Goal: Contribute content: Contribute content

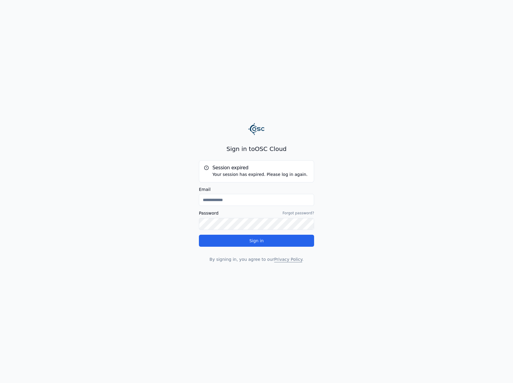
type input "**********"
click at [261, 244] on button "Sign in" at bounding box center [256, 241] width 115 height 12
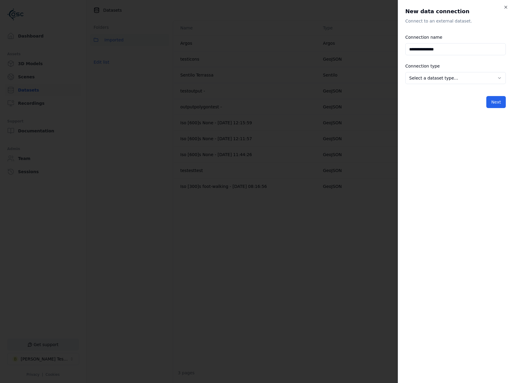
type input "**********"
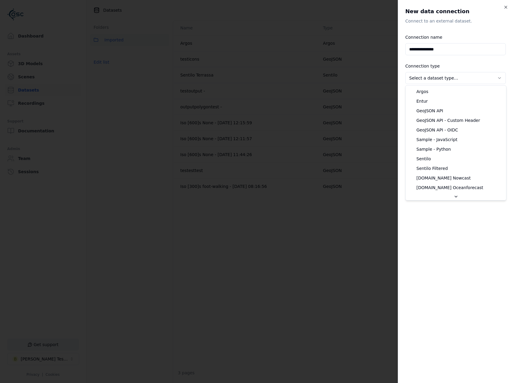
click at [433, 76] on body "**********" at bounding box center [256, 191] width 513 height 383
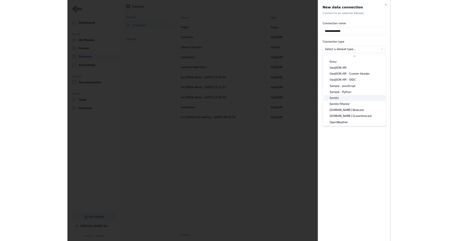
scroll to position [10, 0]
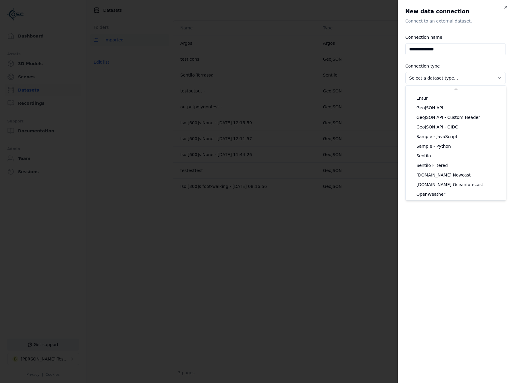
select select "**********"
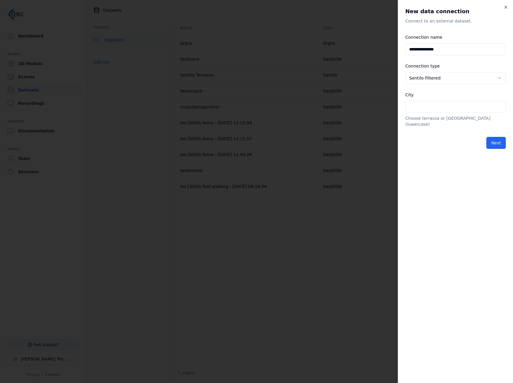
click at [435, 107] on input "City" at bounding box center [455, 107] width 101 height 12
type input "********"
click at [454, 44] on input "**********" at bounding box center [455, 49] width 101 height 12
click at [428, 51] on input "**********" at bounding box center [455, 49] width 101 height 12
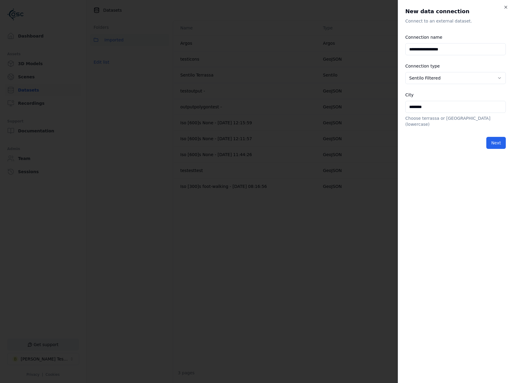
click at [428, 51] on input "**********" at bounding box center [455, 49] width 101 height 12
type input "**********"
click at [501, 129] on form "**********" at bounding box center [455, 91] width 101 height 115
click at [502, 137] on button "Next" at bounding box center [496, 143] width 20 height 12
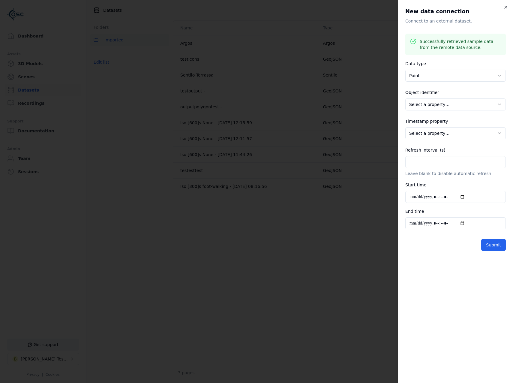
click at [460, 305] on div "**********" at bounding box center [455, 191] width 115 height 383
click at [446, 107] on body "**********" at bounding box center [256, 191] width 513 height 383
select select "******"
click at [442, 139] on div "**********" at bounding box center [455, 130] width 101 height 24
click at [443, 135] on body "**********" at bounding box center [256, 191] width 513 height 383
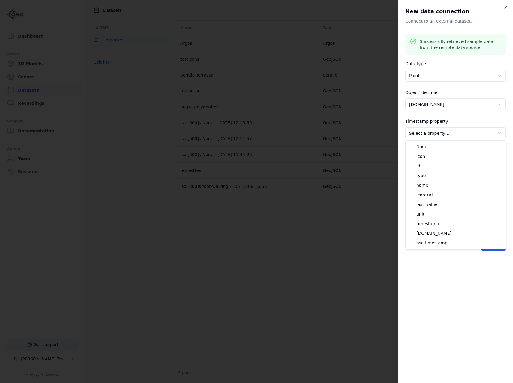
select select "**********"
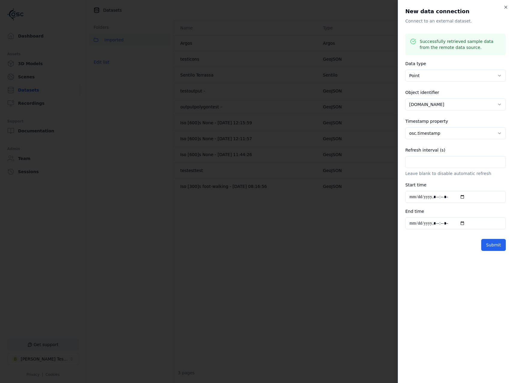
click at [434, 164] on input "Refresh interval (s)" at bounding box center [455, 162] width 101 height 12
type input "***"
click at [497, 248] on button "Submit" at bounding box center [493, 245] width 25 height 12
click at [493, 245] on button "Submit" at bounding box center [493, 245] width 25 height 12
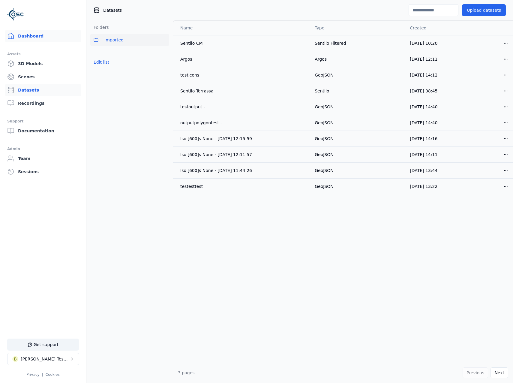
click at [16, 41] on link "Dashboard" at bounding box center [43, 36] width 77 height 12
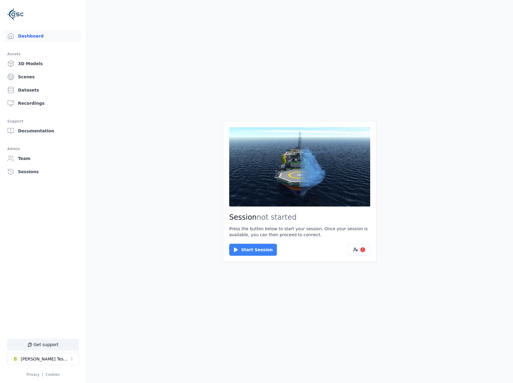
click at [249, 249] on button "Start Session" at bounding box center [253, 250] width 48 height 12
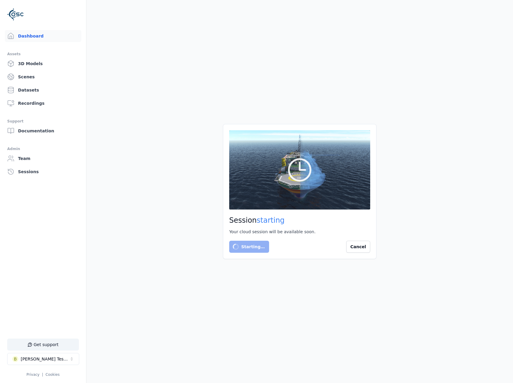
click at [362, 247] on button "Cancel" at bounding box center [358, 247] width 24 height 12
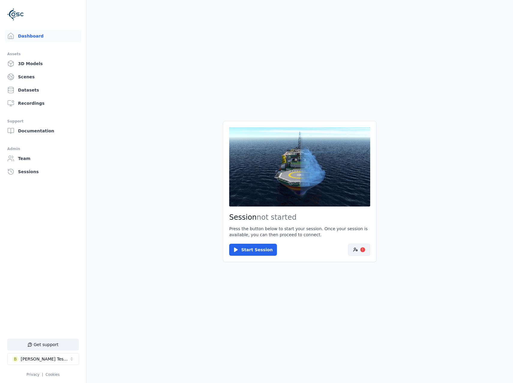
click at [358, 255] on button "!" at bounding box center [359, 250] width 22 height 12
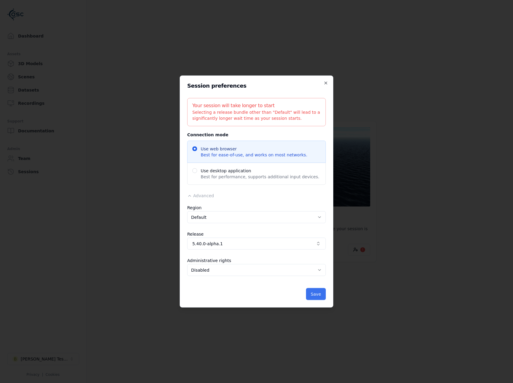
click at [318, 295] on button "Save" at bounding box center [316, 294] width 20 height 12
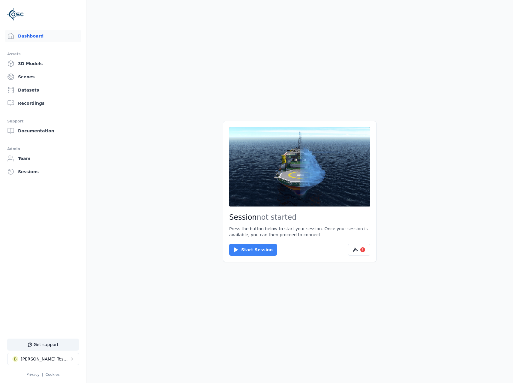
click at [258, 252] on button "Start Session" at bounding box center [253, 250] width 48 height 12
drag, startPoint x: 259, startPoint y: 251, endPoint x: 252, endPoint y: 245, distance: 9.1
click at [254, 248] on div "Connect Cancel" at bounding box center [299, 250] width 141 height 12
click at [252, 245] on button "Connect" at bounding box center [243, 250] width 28 height 12
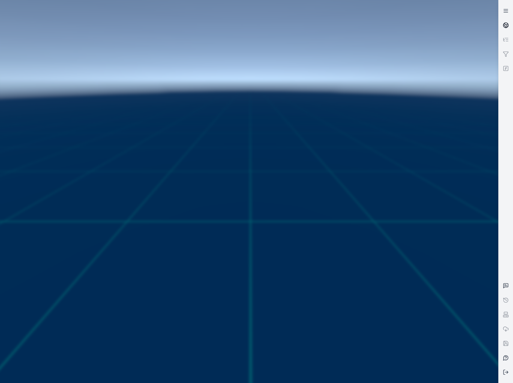
click at [505, 27] on icon at bounding box center [506, 25] width 6 height 6
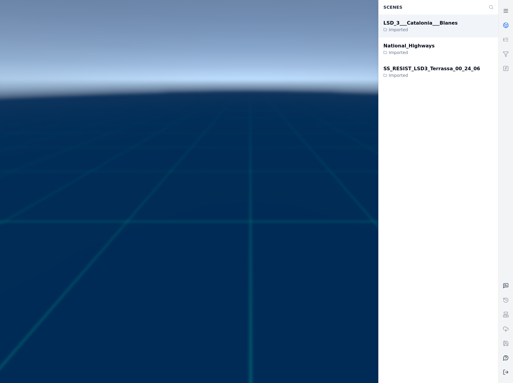
click at [449, 32] on div "LSD_3___Catalonia___Blanes Imported" at bounding box center [439, 26] width 120 height 23
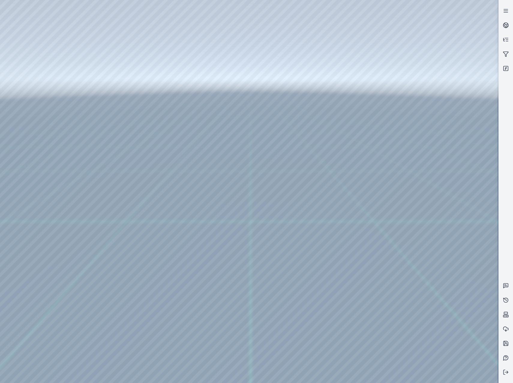
drag, startPoint x: 277, startPoint y: 270, endPoint x: 283, endPoint y: 275, distance: 7.5
drag, startPoint x: 285, startPoint y: 289, endPoint x: 220, endPoint y: 222, distance: 92.9
drag, startPoint x: 265, startPoint y: 251, endPoint x: 260, endPoint y: 253, distance: 5.2
drag, startPoint x: 258, startPoint y: 206, endPoint x: 241, endPoint y: 245, distance: 43.0
drag, startPoint x: 243, startPoint y: 257, endPoint x: 284, endPoint y: 239, distance: 44.9
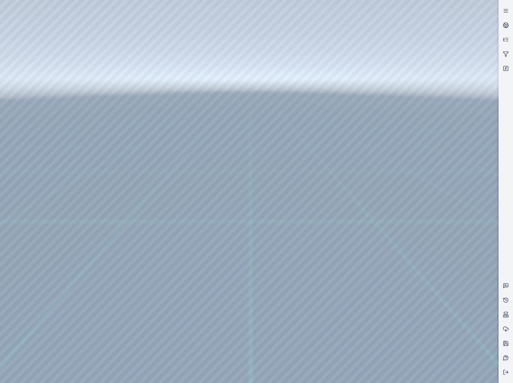
click at [32, 84] on div at bounding box center [249, 191] width 498 height 383
click at [36, 111] on div at bounding box center [249, 191] width 498 height 383
click at [170, 247] on div at bounding box center [249, 191] width 498 height 383
click at [356, 369] on div at bounding box center [249, 191] width 498 height 383
click at [247, 304] on div at bounding box center [249, 191] width 498 height 383
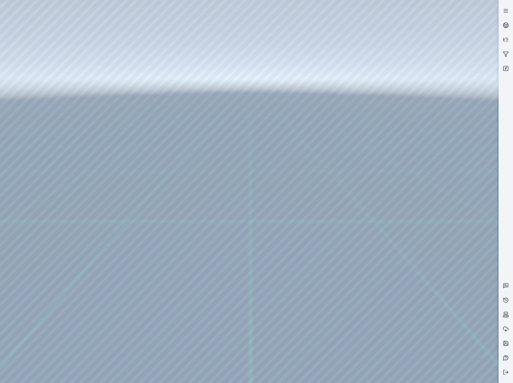
click at [247, 304] on div at bounding box center [249, 191] width 498 height 383
click at [247, 301] on div at bounding box center [249, 191] width 498 height 383
click at [380, 325] on div at bounding box center [249, 191] width 498 height 383
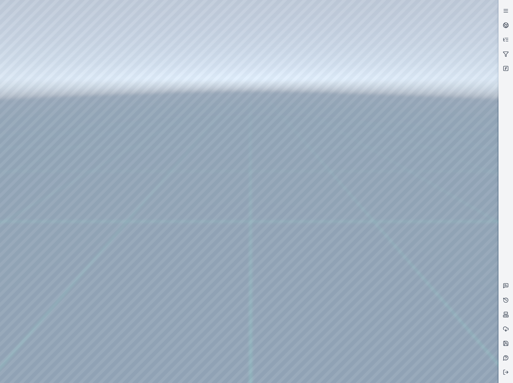
click at [379, 321] on div at bounding box center [249, 191] width 498 height 383
click at [381, 322] on div at bounding box center [249, 191] width 498 height 383
click at [18, 303] on div at bounding box center [249, 191] width 498 height 383
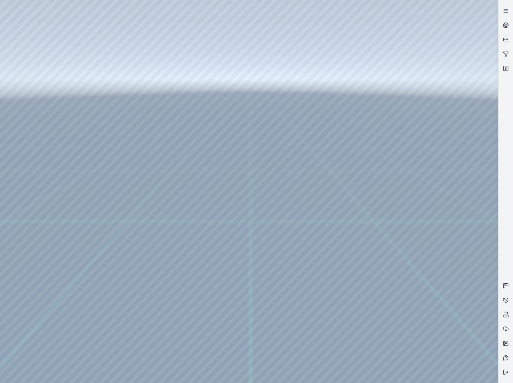
click at [174, 120] on div at bounding box center [249, 191] width 498 height 383
drag, startPoint x: 303, startPoint y: 233, endPoint x: 280, endPoint y: 242, distance: 25.6
drag, startPoint x: 330, startPoint y: 204, endPoint x: 302, endPoint y: 199, distance: 28.7
click at [44, 152] on div at bounding box center [249, 191] width 498 height 383
click at [46, 123] on div at bounding box center [249, 191] width 498 height 383
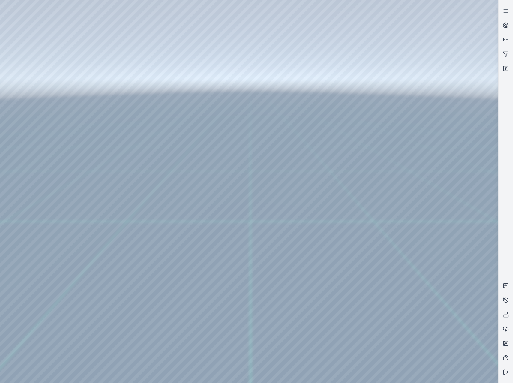
click at [181, 27] on div at bounding box center [249, 191] width 498 height 383
click at [165, 97] on div at bounding box center [249, 191] width 498 height 383
click at [451, 124] on div at bounding box center [249, 191] width 498 height 383
click at [467, 175] on div at bounding box center [249, 191] width 498 height 383
click at [361, 287] on div at bounding box center [249, 191] width 498 height 383
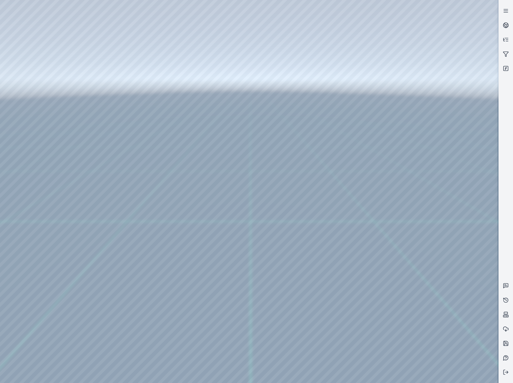
click at [110, 83] on div at bounding box center [249, 191] width 498 height 383
click at [431, 260] on div at bounding box center [249, 191] width 498 height 383
click at [427, 285] on div at bounding box center [249, 191] width 498 height 383
drag, startPoint x: 340, startPoint y: 261, endPoint x: 323, endPoint y: 262, distance: 16.9
click at [427, 252] on div at bounding box center [249, 191] width 498 height 383
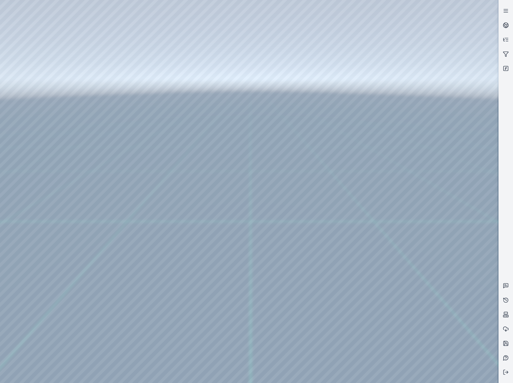
click at [444, 227] on div at bounding box center [249, 191] width 498 height 383
drag, startPoint x: 327, startPoint y: 194, endPoint x: 292, endPoint y: 204, distance: 35.9
click at [416, 291] on div at bounding box center [249, 191] width 498 height 383
click at [36, 84] on div at bounding box center [249, 191] width 498 height 383
click at [47, 112] on div at bounding box center [249, 191] width 498 height 383
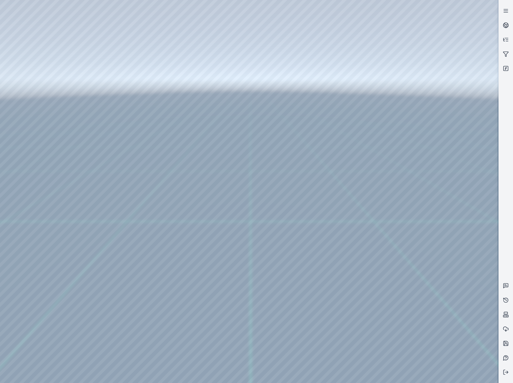
click at [172, 124] on div at bounding box center [249, 191] width 498 height 383
drag, startPoint x: 346, startPoint y: 236, endPoint x: 335, endPoint y: 232, distance: 12.2
click at [154, 251] on div at bounding box center [249, 191] width 498 height 383
click at [152, 261] on div at bounding box center [249, 191] width 498 height 383
click at [253, 160] on div at bounding box center [249, 191] width 498 height 383
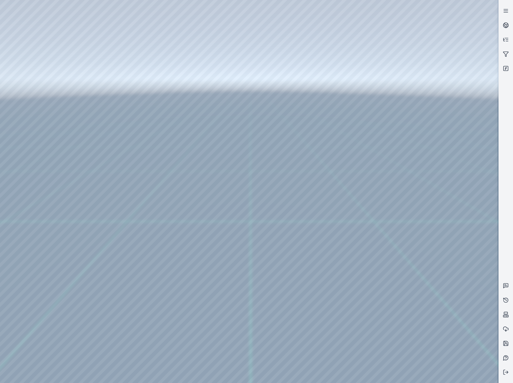
click at [281, 181] on div at bounding box center [249, 191] width 498 height 383
click at [279, 160] on div at bounding box center [249, 191] width 498 height 383
click at [289, 182] on div at bounding box center [249, 191] width 498 height 383
click at [314, 92] on div at bounding box center [249, 191] width 498 height 383
click at [173, 249] on div at bounding box center [249, 191] width 498 height 383
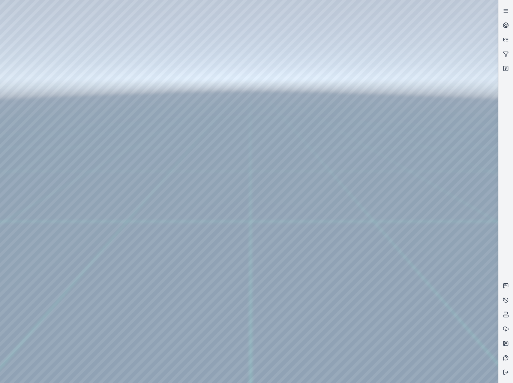
click at [173, 249] on div at bounding box center [249, 191] width 498 height 383
click at [155, 122] on div at bounding box center [249, 191] width 498 height 383
click at [34, 153] on div at bounding box center [249, 191] width 498 height 383
click at [41, 124] on div at bounding box center [249, 191] width 498 height 383
click at [177, 27] on div at bounding box center [249, 191] width 498 height 383
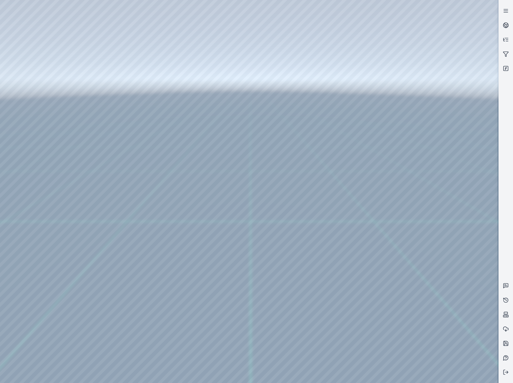
click at [117, 109] on div at bounding box center [249, 191] width 498 height 383
click at [430, 238] on div at bounding box center [249, 191] width 498 height 383
click at [231, 110] on div at bounding box center [249, 191] width 498 height 383
click at [137, 115] on div at bounding box center [249, 191] width 498 height 383
click at [129, 108] on div at bounding box center [249, 191] width 498 height 383
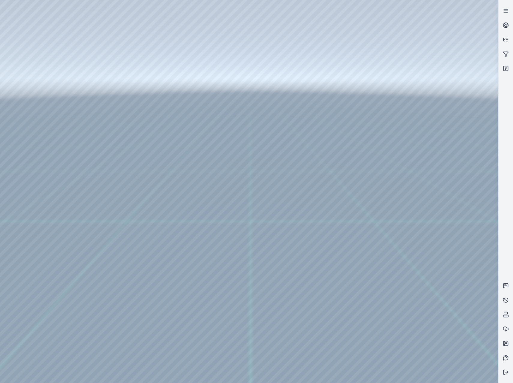
click at [424, 230] on div at bounding box center [249, 191] width 498 height 383
click at [410, 296] on div at bounding box center [249, 191] width 498 height 383
click at [431, 200] on div at bounding box center [249, 191] width 498 height 383
click at [445, 225] on div at bounding box center [249, 191] width 498 height 383
click at [447, 226] on div at bounding box center [249, 191] width 498 height 383
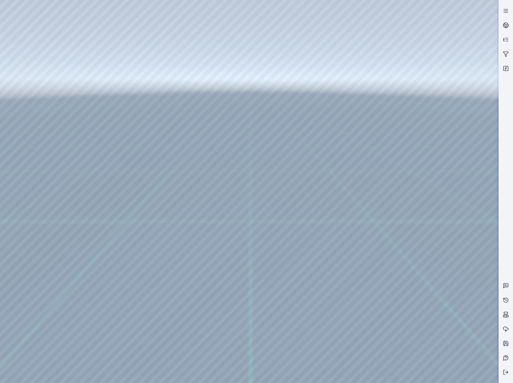
click at [288, 173] on div at bounding box center [249, 191] width 498 height 383
click at [39, 81] on div at bounding box center [249, 191] width 498 height 383
click at [38, 104] on div at bounding box center [249, 191] width 498 height 383
click at [173, 122] on div at bounding box center [249, 191] width 498 height 383
click at [174, 135] on div at bounding box center [249, 191] width 498 height 383
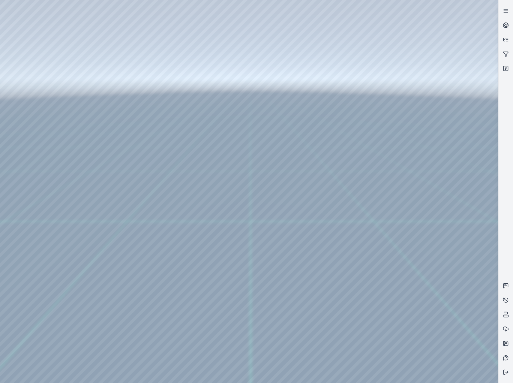
click at [45, 152] on div at bounding box center [249, 191] width 498 height 383
click at [49, 127] on div at bounding box center [249, 191] width 498 height 383
click at [176, 23] on div at bounding box center [249, 191] width 498 height 383
click at [153, 25] on div at bounding box center [249, 191] width 498 height 383
click at [171, 26] on div at bounding box center [249, 191] width 498 height 383
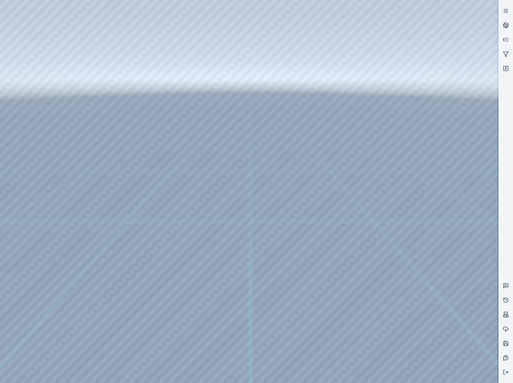
click at [140, 65] on div at bounding box center [249, 191] width 498 height 383
click at [137, 55] on div at bounding box center [249, 191] width 498 height 383
click at [433, 227] on div at bounding box center [249, 191] width 498 height 383
click at [445, 160] on div at bounding box center [249, 191] width 498 height 383
click at [443, 192] on div at bounding box center [249, 191] width 498 height 383
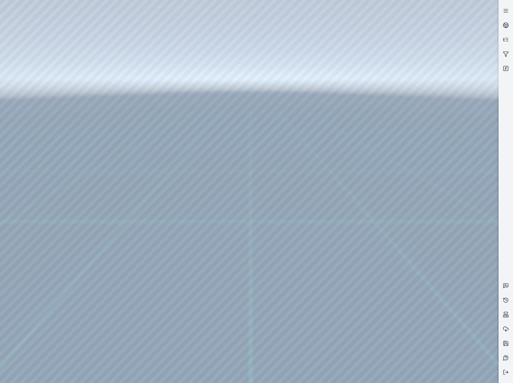
drag, startPoint x: 297, startPoint y: 230, endPoint x: 273, endPoint y: 206, distance: 34.6
click at [409, 292] on div at bounding box center [249, 191] width 498 height 383
click at [36, 86] on div at bounding box center [249, 191] width 498 height 383
click at [46, 110] on div at bounding box center [249, 191] width 498 height 383
click at [155, 137] on div at bounding box center [249, 191] width 498 height 383
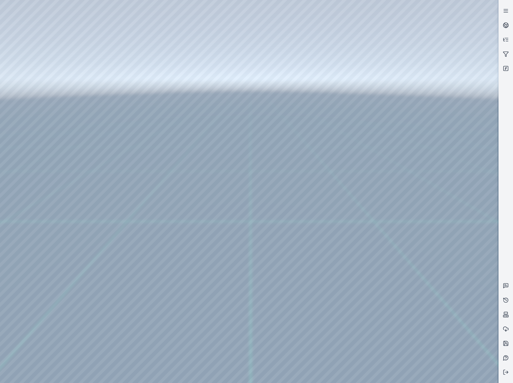
click at [153, 146] on div at bounding box center [249, 191] width 498 height 383
click at [253, 157] on div at bounding box center [249, 191] width 498 height 383
click at [262, 182] on div at bounding box center [249, 191] width 498 height 383
click at [248, 158] on div at bounding box center [249, 191] width 498 height 383
click at [257, 137] on div at bounding box center [249, 191] width 498 height 383
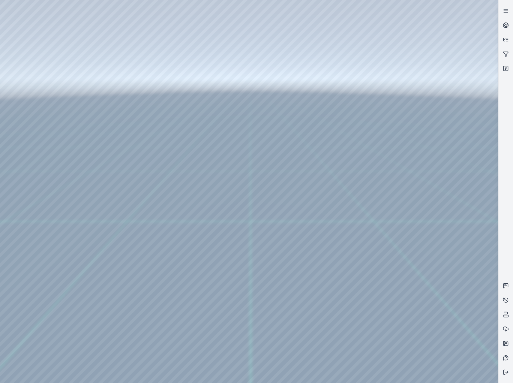
click at [257, 133] on div at bounding box center [249, 191] width 498 height 383
click at [314, 92] on div at bounding box center [249, 191] width 498 height 383
click at [176, 135] on div at bounding box center [249, 191] width 498 height 383
click at [174, 153] on div at bounding box center [249, 191] width 498 height 383
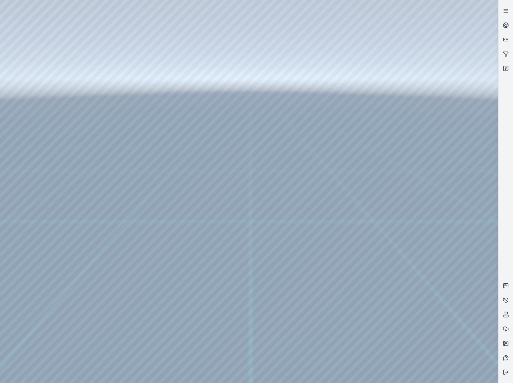
click at [34, 153] on div at bounding box center [249, 191] width 498 height 383
click at [41, 128] on div at bounding box center [249, 191] width 498 height 383
click at [175, 21] on div at bounding box center [249, 191] width 498 height 383
click at [151, 56] on div at bounding box center [249, 191] width 498 height 383
click at [29, 79] on div at bounding box center [249, 191] width 498 height 383
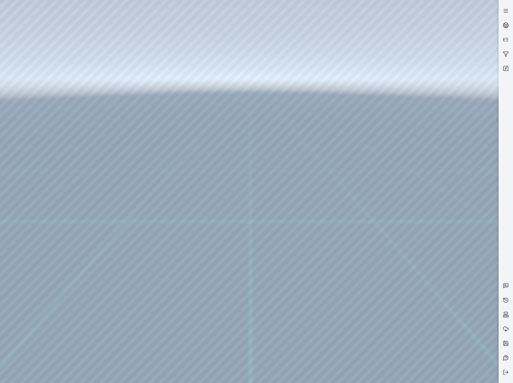
click at [32, 109] on div at bounding box center [249, 191] width 498 height 383
drag, startPoint x: 262, startPoint y: 171, endPoint x: 315, endPoint y: 294, distance: 134.1
click at [154, 248] on div at bounding box center [249, 191] width 498 height 383
click at [136, 261] on div at bounding box center [249, 191] width 498 height 383
click at [314, 91] on div at bounding box center [249, 191] width 498 height 383
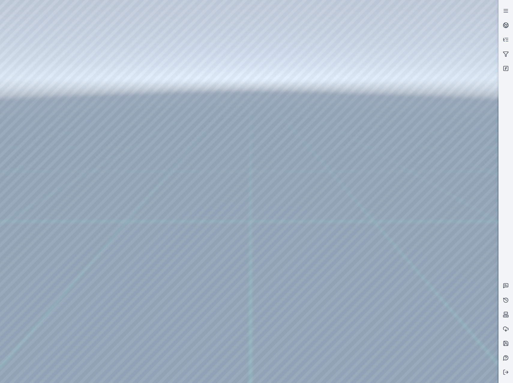
click at [155, 149] on div at bounding box center [249, 191] width 498 height 383
click at [142, 162] on div at bounding box center [249, 191] width 498 height 383
click at [262, 155] on div at bounding box center [249, 191] width 498 height 383
click at [270, 182] on div at bounding box center [249, 191] width 498 height 383
click at [313, 92] on div at bounding box center [249, 191] width 498 height 383
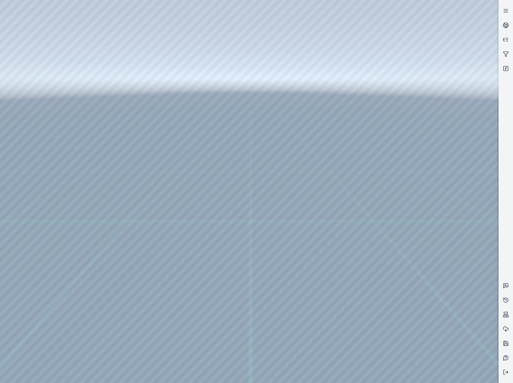
drag, startPoint x: 297, startPoint y: 271, endPoint x: 268, endPoint y: 186, distance: 90.3
click at [171, 153] on div at bounding box center [249, 191] width 498 height 383
drag, startPoint x: 319, startPoint y: 218, endPoint x: 278, endPoint y: 185, distance: 51.9
drag, startPoint x: 283, startPoint y: 235, endPoint x: 302, endPoint y: 240, distance: 20.1
drag, startPoint x: 260, startPoint y: 219, endPoint x: 383, endPoint y: 276, distance: 135.3
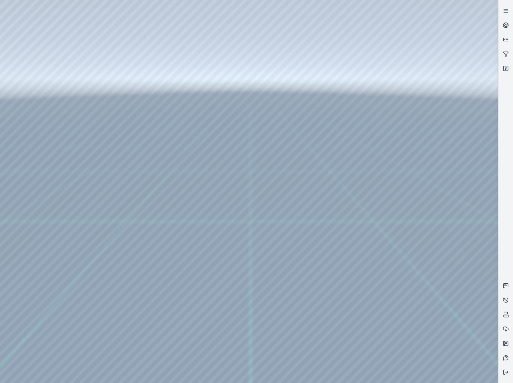
click at [173, 124] on div at bounding box center [249, 191] width 498 height 383
click at [153, 124] on div at bounding box center [249, 191] width 498 height 383
drag, startPoint x: 224, startPoint y: 158, endPoint x: 280, endPoint y: 271, distance: 126.4
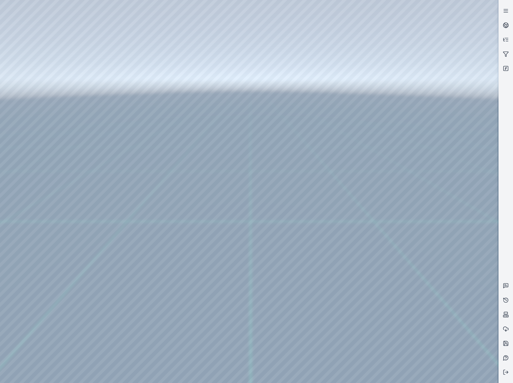
click at [153, 124] on div at bounding box center [249, 191] width 498 height 383
click at [138, 136] on div at bounding box center [249, 191] width 498 height 383
click at [242, 156] on div at bounding box center [249, 191] width 498 height 383
click at [272, 185] on div at bounding box center [249, 191] width 498 height 383
click at [313, 94] on div at bounding box center [249, 191] width 498 height 383
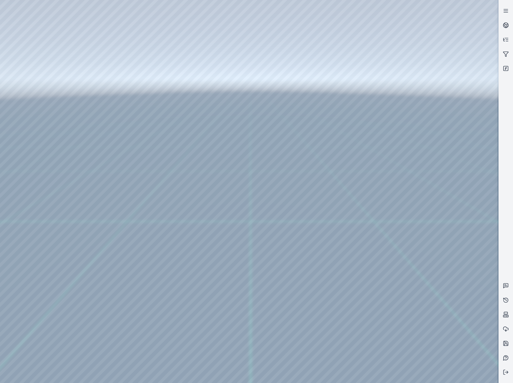
click at [38, 156] on div at bounding box center [249, 191] width 498 height 383
click at [35, 130] on div at bounding box center [249, 191] width 498 height 383
click at [183, 24] on div at bounding box center [249, 191] width 498 height 383
click at [179, 24] on div at bounding box center [249, 191] width 498 height 383
click at [109, 112] on div at bounding box center [249, 191] width 498 height 383
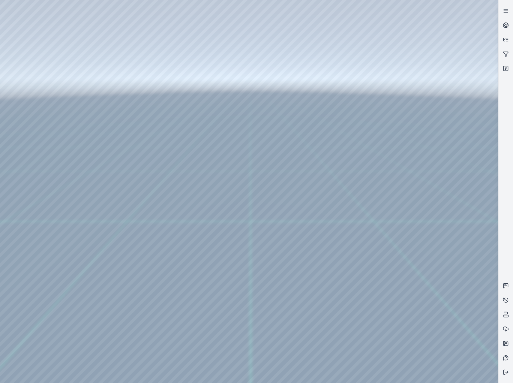
click at [109, 110] on div at bounding box center [249, 191] width 498 height 383
click at [333, 71] on div at bounding box center [249, 191] width 498 height 383
click at [103, 107] on div at bounding box center [249, 191] width 498 height 383
click at [422, 163] on div at bounding box center [249, 191] width 498 height 383
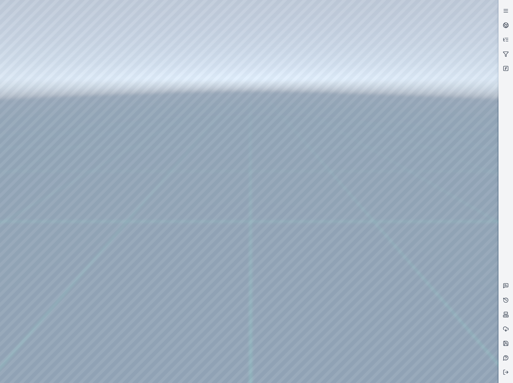
click at [426, 229] on div at bounding box center [249, 191] width 498 height 383
click at [414, 202] on div at bounding box center [249, 191] width 498 height 383
click at [423, 232] on div at bounding box center [249, 191] width 498 height 383
drag, startPoint x: 293, startPoint y: 275, endPoint x: 265, endPoint y: 174, distance: 104.4
drag, startPoint x: 320, startPoint y: 276, endPoint x: 259, endPoint y: 212, distance: 88.9
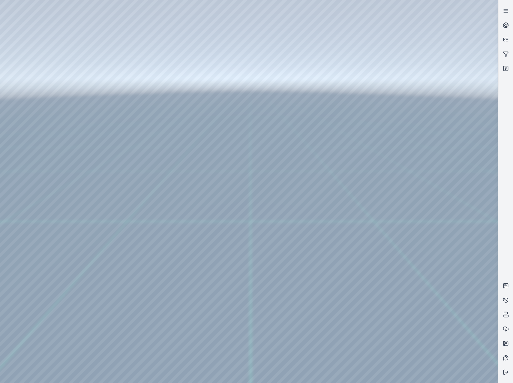
drag, startPoint x: 327, startPoint y: 236, endPoint x: 307, endPoint y: 236, distance: 20.4
drag, startPoint x: 334, startPoint y: 233, endPoint x: 289, endPoint y: 225, distance: 45.7
drag, startPoint x: 347, startPoint y: 217, endPoint x: 305, endPoint y: 219, distance: 41.1
click at [34, 84] on div at bounding box center [249, 191] width 498 height 383
click at [126, 26] on div at bounding box center [249, 191] width 498 height 383
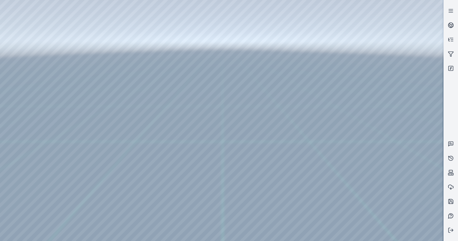
click at [49, 18] on div at bounding box center [221, 120] width 443 height 241
drag, startPoint x: 221, startPoint y: 140, endPoint x: 237, endPoint y: 148, distance: 17.9
drag, startPoint x: 232, startPoint y: 133, endPoint x: 204, endPoint y: 145, distance: 29.9
drag, startPoint x: 181, startPoint y: 117, endPoint x: 195, endPoint y: 128, distance: 18.2
drag, startPoint x: 238, startPoint y: 133, endPoint x: 227, endPoint y: 103, distance: 31.7
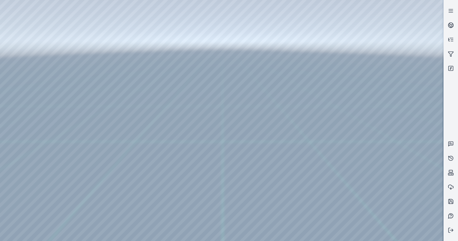
drag, startPoint x: 251, startPoint y: 107, endPoint x: 193, endPoint y: 85, distance: 62.3
drag, startPoint x: 241, startPoint y: 142, endPoint x: 232, endPoint y: 140, distance: 9.8
drag, startPoint x: 208, startPoint y: 110, endPoint x: 215, endPoint y: 117, distance: 9.8
drag, startPoint x: 198, startPoint y: 89, endPoint x: 236, endPoint y: 132, distance: 57.6
click at [24, 69] on div at bounding box center [221, 120] width 443 height 241
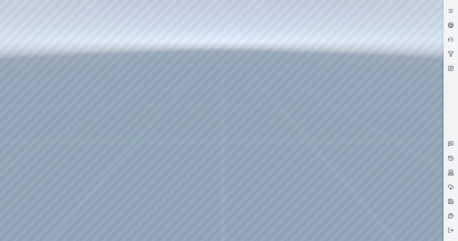
click at [108, 77] on div at bounding box center [221, 120] width 443 height 241
click at [107, 157] on div at bounding box center [221, 120] width 443 height 241
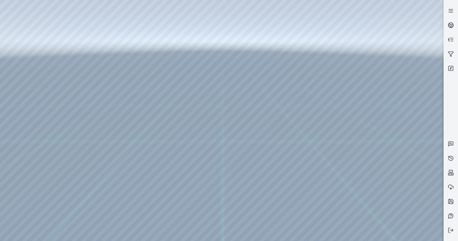
click at [107, 157] on div at bounding box center [221, 120] width 443 height 241
drag, startPoint x: 202, startPoint y: 120, endPoint x: 204, endPoint y: 99, distance: 20.8
drag, startPoint x: 197, startPoint y: 99, endPoint x: 225, endPoint y: 133, distance: 43.8
click at [17, 98] on div at bounding box center [221, 120] width 443 height 241
click at [25, 76] on div at bounding box center [221, 120] width 443 height 241
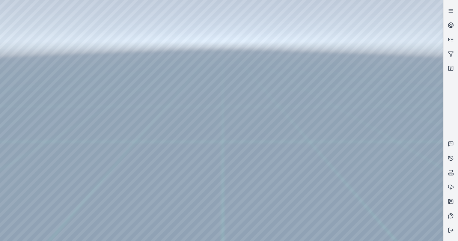
click at [81, 19] on div at bounding box center [221, 120] width 443 height 241
click at [77, 37] on div at bounding box center [221, 120] width 443 height 241
click at [410, 220] on div at bounding box center [221, 120] width 443 height 241
click at [418, 202] on div at bounding box center [221, 120] width 443 height 241
click at [400, 65] on div at bounding box center [221, 120] width 443 height 241
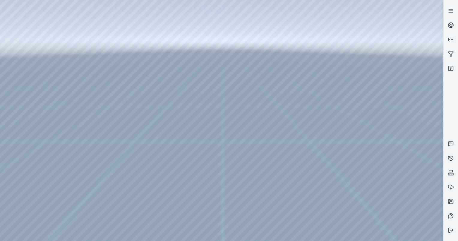
click at [407, 80] on div at bounding box center [221, 120] width 443 height 241
click at [79, 44] on div at bounding box center [221, 120] width 443 height 241
drag, startPoint x: 202, startPoint y: 125, endPoint x: 151, endPoint y: 84, distance: 65.6
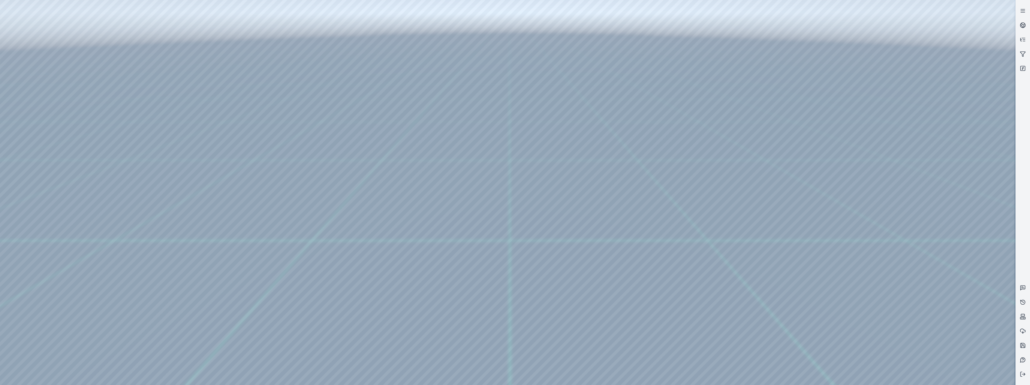
drag, startPoint x: 496, startPoint y: 186, endPoint x: 421, endPoint y: 182, distance: 75.1
drag, startPoint x: 397, startPoint y: 188, endPoint x: 431, endPoint y: 178, distance: 35.6
drag, startPoint x: 426, startPoint y: 199, endPoint x: 441, endPoint y: 188, distance: 18.4
drag, startPoint x: 328, startPoint y: 213, endPoint x: 285, endPoint y: 215, distance: 42.9
drag, startPoint x: 565, startPoint y: 220, endPoint x: 388, endPoint y: 137, distance: 195.3
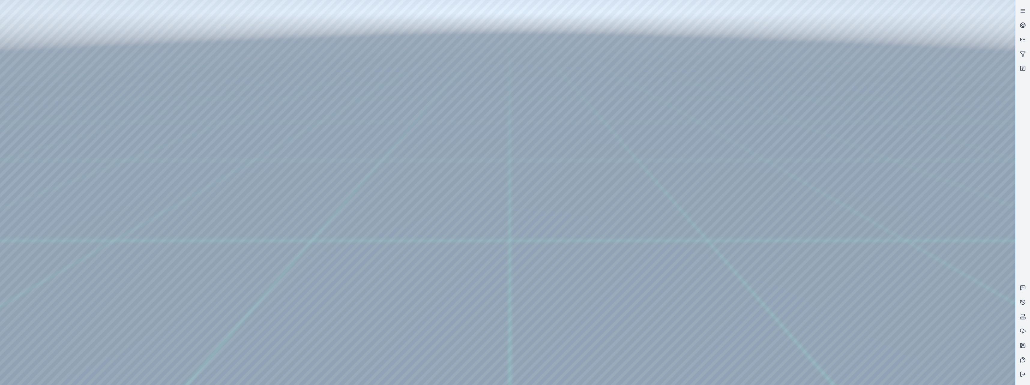
click at [110, 54] on div at bounding box center [507, 192] width 1015 height 385
click at [935, 178] on div at bounding box center [507, 192] width 1015 height 385
click at [935, 175] on div at bounding box center [507, 192] width 1015 height 385
click at [935, 176] on div at bounding box center [507, 192] width 1015 height 385
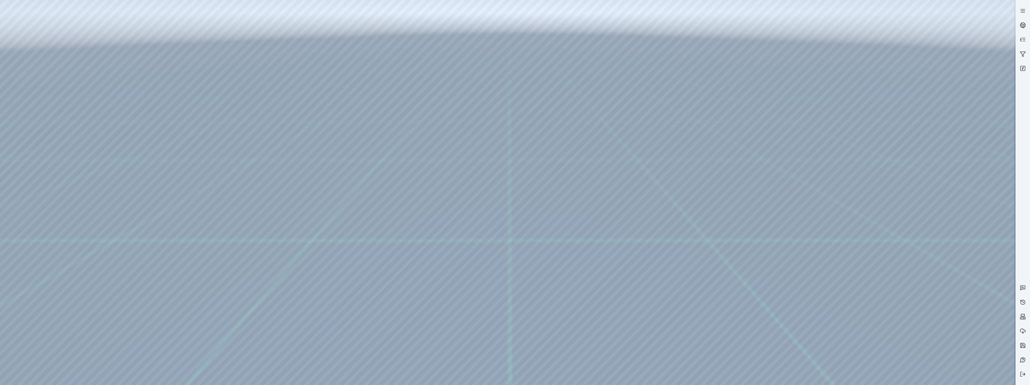
click at [935, 176] on div at bounding box center [507, 192] width 1015 height 385
click at [926, 182] on div at bounding box center [507, 192] width 1015 height 385
click at [926, 181] on div at bounding box center [507, 192] width 1015 height 385
click at [924, 178] on div at bounding box center [507, 192] width 1015 height 385
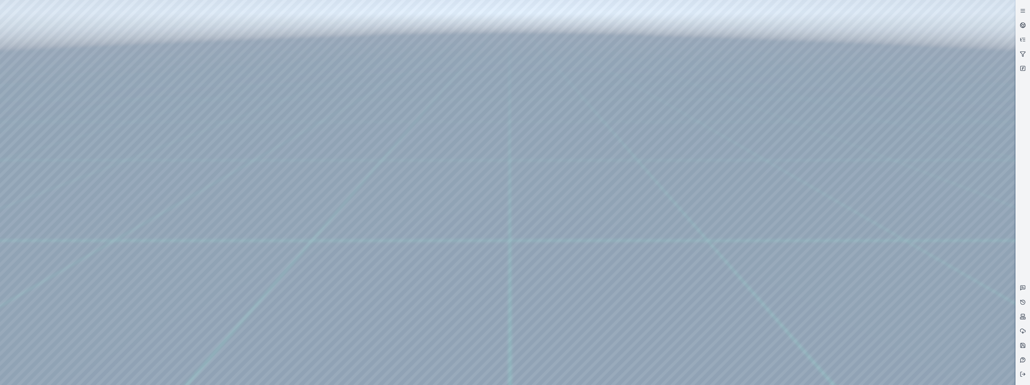
click at [932, 209] on div at bounding box center [507, 192] width 1015 height 385
click at [935, 179] on div at bounding box center [507, 192] width 1015 height 385
click at [935, 351] on div at bounding box center [507, 192] width 1015 height 385
click at [938, 318] on div at bounding box center [507, 192] width 1015 height 385
click at [945, 347] on div at bounding box center [507, 192] width 1015 height 385
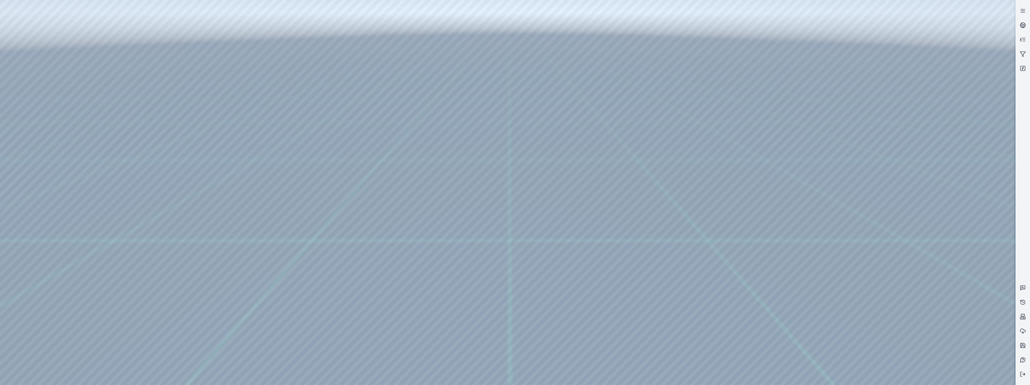
click at [954, 332] on div at bounding box center [507, 192] width 1015 height 385
click at [957, 327] on div at bounding box center [507, 192] width 1015 height 385
drag, startPoint x: 347, startPoint y: 150, endPoint x: 436, endPoint y: 234, distance: 122.1
click at [113, 70] on div at bounding box center [507, 192] width 1015 height 385
click at [115, 83] on div at bounding box center [507, 192] width 1015 height 385
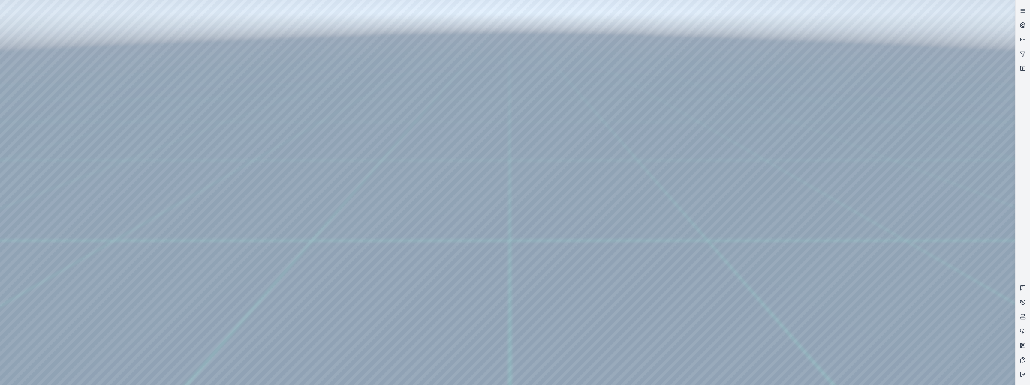
click at [944, 352] on div at bounding box center [507, 192] width 1015 height 385
click at [929, 317] on div at bounding box center [507, 192] width 1015 height 385
click at [966, 349] on div at bounding box center [507, 192] width 1015 height 385
click at [963, 353] on div at bounding box center [507, 192] width 1015 height 385
click at [954, 350] on div at bounding box center [507, 192] width 1015 height 385
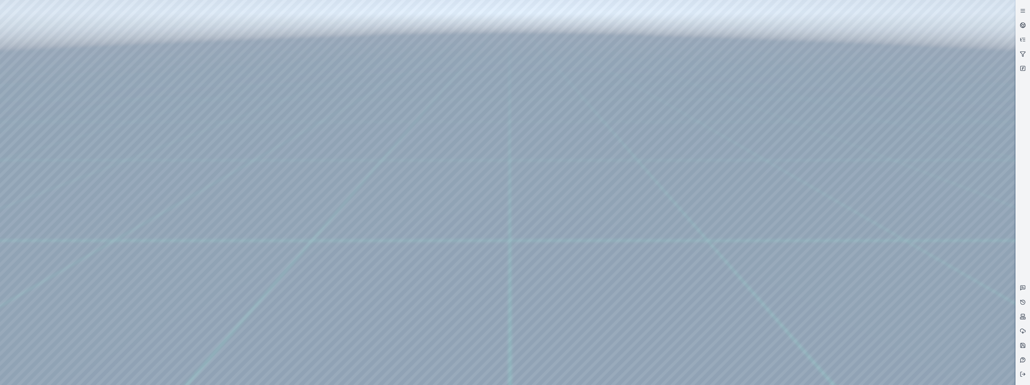
click at [939, 317] on div at bounding box center [507, 192] width 1015 height 385
click at [959, 347] on div at bounding box center [507, 192] width 1015 height 385
click at [944, 349] on div at bounding box center [507, 192] width 1015 height 385
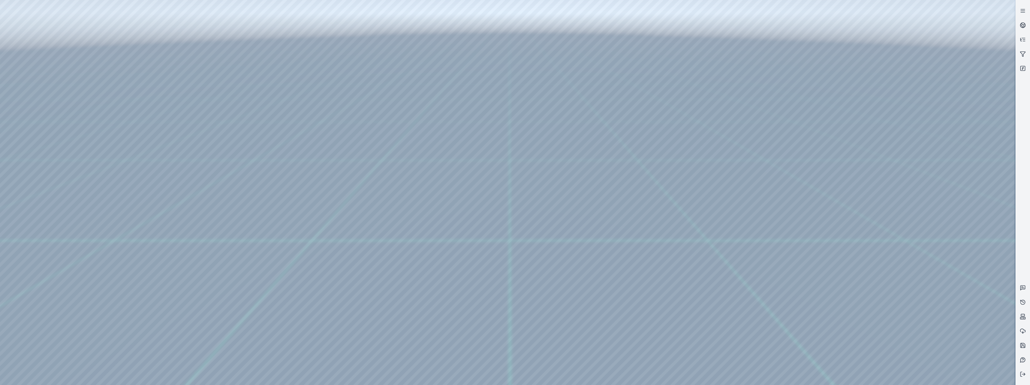
click at [944, 349] on div at bounding box center [507, 192] width 1015 height 385
click at [943, 323] on div at bounding box center [507, 192] width 1015 height 385
drag, startPoint x: 505, startPoint y: 252, endPoint x: 437, endPoint y: 286, distance: 76.1
drag, startPoint x: 522, startPoint y: 130, endPoint x: 484, endPoint y: 244, distance: 120.6
drag, startPoint x: 489, startPoint y: 164, endPoint x: 543, endPoint y: 325, distance: 170.2
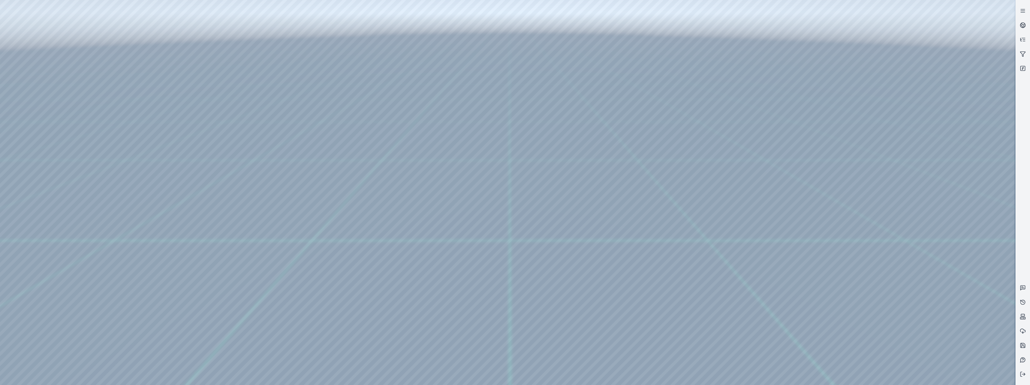
drag, startPoint x: 518, startPoint y: 189, endPoint x: 538, endPoint y: 350, distance: 162.6
drag, startPoint x: 529, startPoint y: 194, endPoint x: 531, endPoint y: 175, distance: 19.9
drag, startPoint x: 537, startPoint y: 291, endPoint x: 526, endPoint y: 168, distance: 122.9
drag, startPoint x: 434, startPoint y: 184, endPoint x: 461, endPoint y: 140, distance: 52.3
drag, startPoint x: 554, startPoint y: 208, endPoint x: 571, endPoint y: 211, distance: 16.5
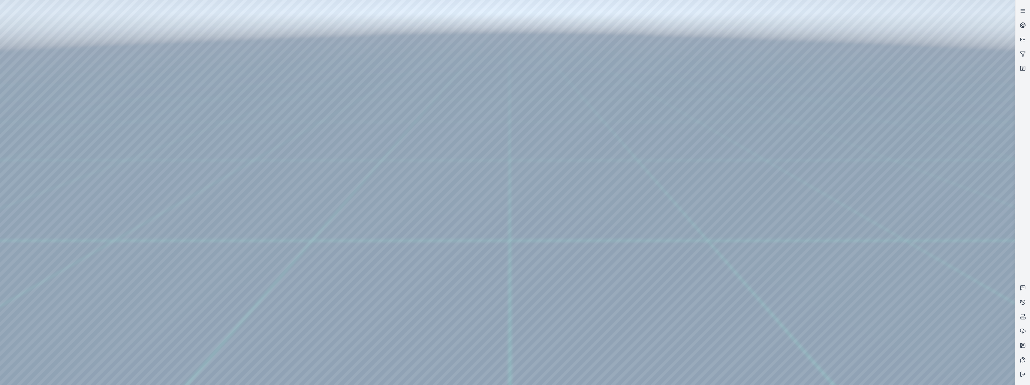
drag, startPoint x: 384, startPoint y: 185, endPoint x: 503, endPoint y: 149, distance: 123.7
drag, startPoint x: 655, startPoint y: 210, endPoint x: 639, endPoint y: 210, distance: 15.6
drag, startPoint x: 635, startPoint y: 206, endPoint x: 522, endPoint y: 191, distance: 114.0
click at [958, 346] on div at bounding box center [507, 192] width 1015 height 385
click at [959, 325] on div at bounding box center [507, 192] width 1015 height 385
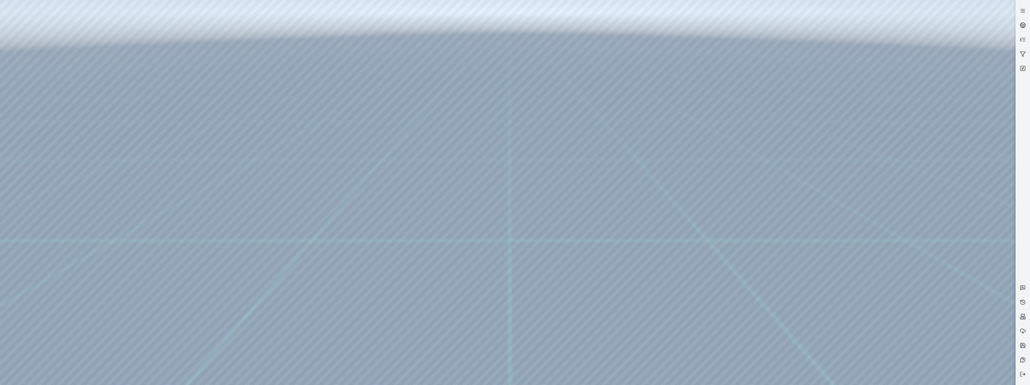
drag, startPoint x: 515, startPoint y: 102, endPoint x: 470, endPoint y: 282, distance: 185.8
drag, startPoint x: 503, startPoint y: 98, endPoint x: 482, endPoint y: 201, distance: 105.4
drag, startPoint x: 462, startPoint y: 164, endPoint x: 458, endPoint y: 193, distance: 29.4
drag, startPoint x: 453, startPoint y: 278, endPoint x: 443, endPoint y: 150, distance: 128.2
drag, startPoint x: 458, startPoint y: 249, endPoint x: 473, endPoint y: 152, distance: 98.7
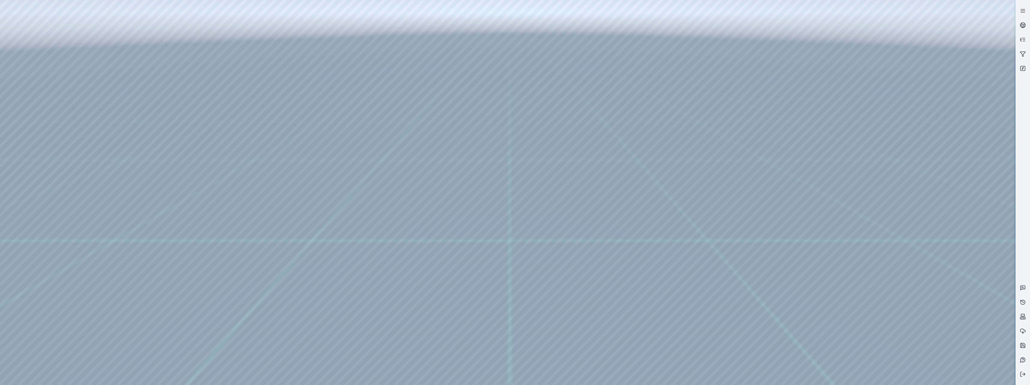
drag, startPoint x: 420, startPoint y: 260, endPoint x: 502, endPoint y: 143, distance: 142.5
drag, startPoint x: 443, startPoint y: 131, endPoint x: 428, endPoint y: 131, distance: 15.9
drag, startPoint x: 474, startPoint y: 162, endPoint x: 378, endPoint y: 132, distance: 100.5
drag, startPoint x: 435, startPoint y: 215, endPoint x: 442, endPoint y: 213, distance: 7.0
drag, startPoint x: 341, startPoint y: 182, endPoint x: 354, endPoint y: 182, distance: 13.2
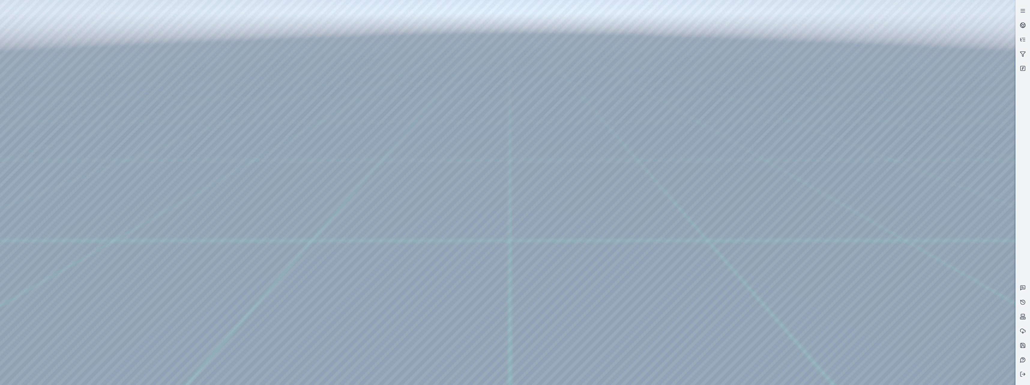
click at [27, 83] on div at bounding box center [507, 192] width 1015 height 385
click at [39, 111] on div at bounding box center [507, 192] width 1015 height 385
click at [152, 121] on div at bounding box center [507, 192] width 1015 height 385
click at [155, 123] on div at bounding box center [507, 192] width 1015 height 385
click at [149, 137] on div at bounding box center [507, 192] width 1015 height 385
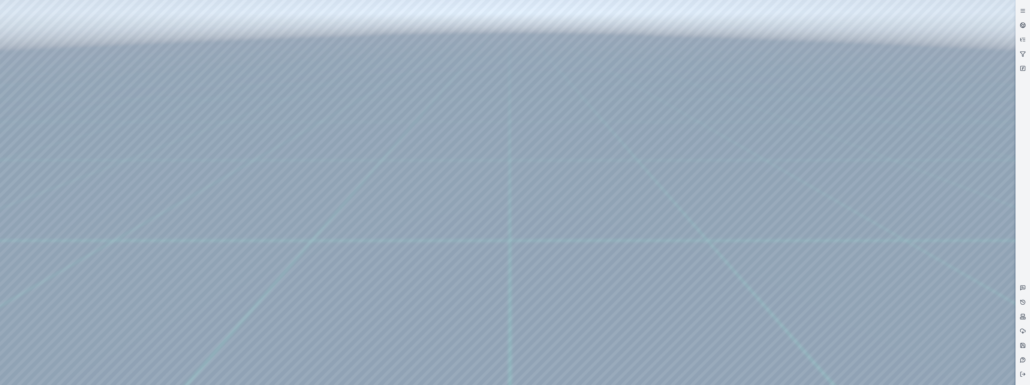
drag, startPoint x: 260, startPoint y: 94, endPoint x: 419, endPoint y: 100, distance: 158.2
click at [429, 101] on div at bounding box center [507, 192] width 1015 height 385
drag, startPoint x: 262, startPoint y: 185, endPoint x: 228, endPoint y: 184, distance: 34.5
click at [228, 184] on div at bounding box center [507, 192] width 1015 height 385
click at [257, 160] on div at bounding box center [507, 192] width 1015 height 385
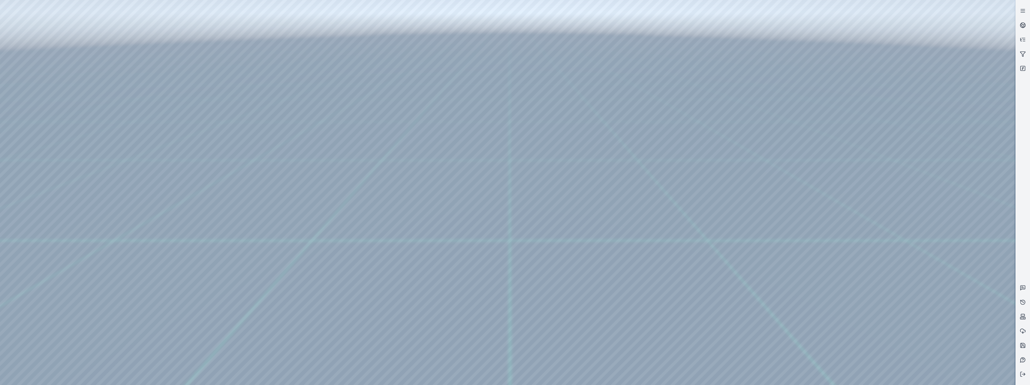
click at [315, 93] on div at bounding box center [507, 192] width 1015 height 385
click at [155, 253] on div at bounding box center [507, 192] width 1015 height 385
click at [154, 261] on div at bounding box center [507, 192] width 1015 height 385
click at [272, 183] on div at bounding box center [507, 192] width 1015 height 385
click at [270, 161] on div at bounding box center [507, 192] width 1015 height 385
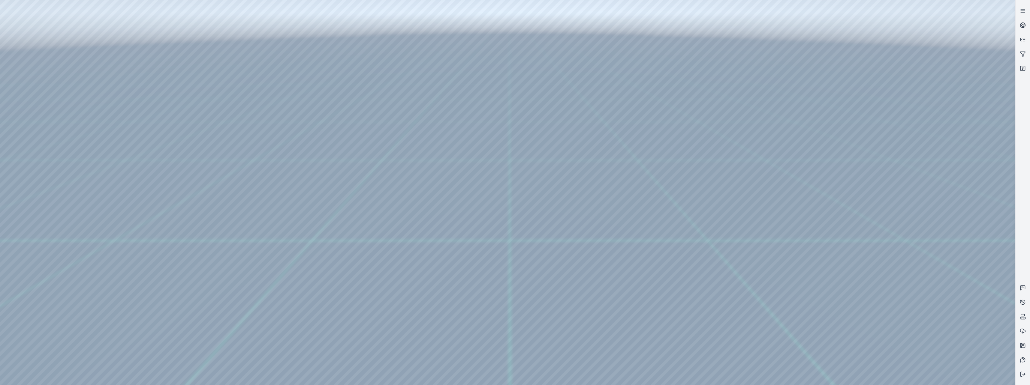
click at [272, 184] on div at bounding box center [507, 192] width 1015 height 385
drag, startPoint x: 421, startPoint y: 173, endPoint x: 491, endPoint y: 146, distance: 75.3
drag, startPoint x: 442, startPoint y: 214, endPoint x: 426, endPoint y: 212, distance: 16.3
drag, startPoint x: 408, startPoint y: 195, endPoint x: 377, endPoint y: 171, distance: 39.0
drag, startPoint x: 514, startPoint y: 231, endPoint x: 448, endPoint y: 173, distance: 87.8
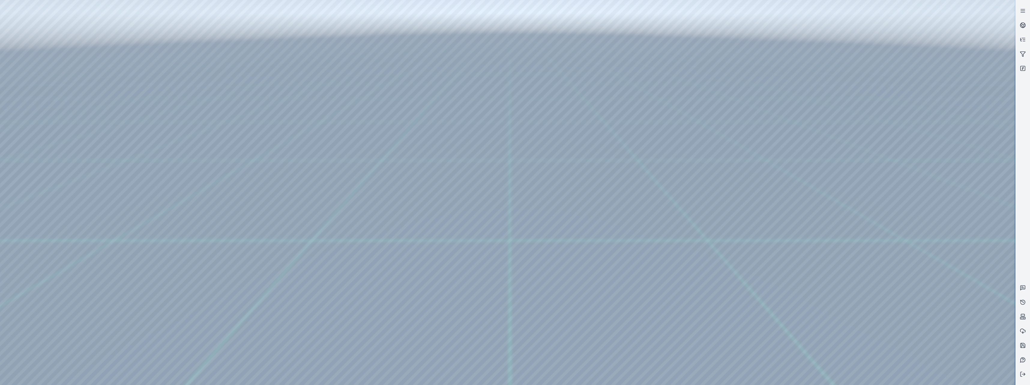
drag, startPoint x: 485, startPoint y: 217, endPoint x: 485, endPoint y: 209, distance: 8.1
drag, startPoint x: 486, startPoint y: 214, endPoint x: 547, endPoint y: 214, distance: 61.5
click at [153, 123] on div at bounding box center [507, 192] width 1015 height 385
click at [155, 132] on div at bounding box center [507, 192] width 1015 height 385
click at [152, 123] on div at bounding box center [507, 192] width 1015 height 385
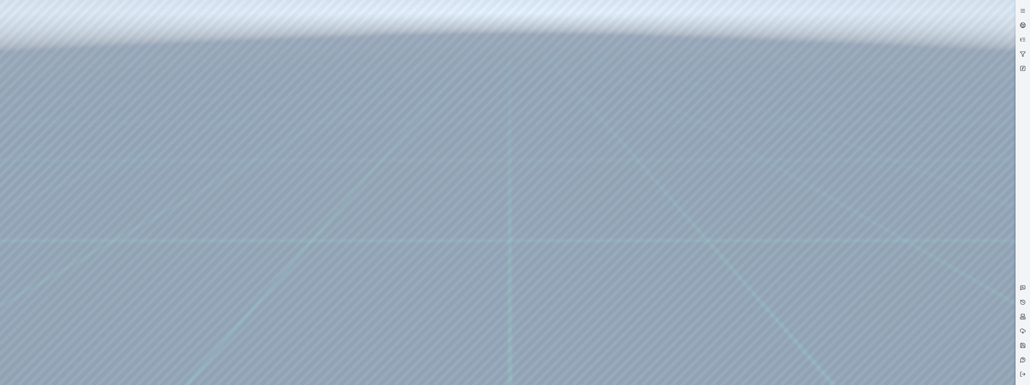
click at [155, 134] on div at bounding box center [507, 192] width 1015 height 385
click at [251, 183] on div at bounding box center [507, 192] width 1015 height 385
click at [260, 158] on div at bounding box center [507, 192] width 1015 height 385
drag, startPoint x: 401, startPoint y: 175, endPoint x: 462, endPoint y: 246, distance: 94.2
drag, startPoint x: 453, startPoint y: 237, endPoint x: 459, endPoint y: 249, distance: 13.7
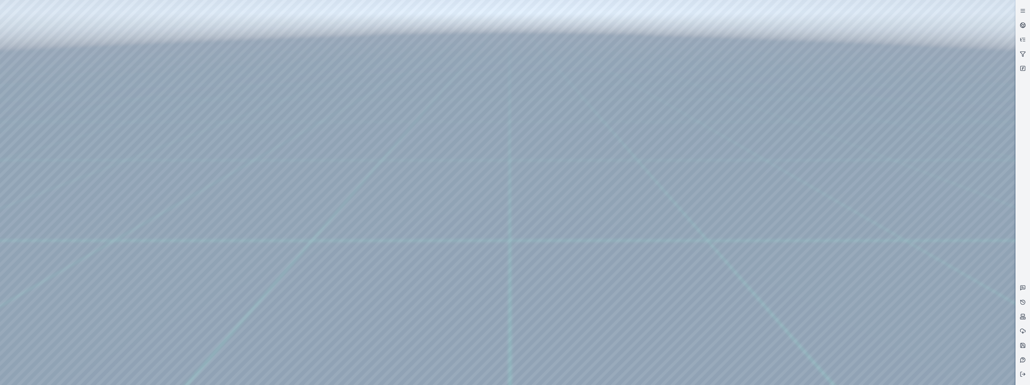
click at [316, 94] on div at bounding box center [507, 192] width 1015 height 385
drag, startPoint x: 421, startPoint y: 218, endPoint x: 477, endPoint y: 219, distance: 56.7
click at [28, 251] on div at bounding box center [507, 192] width 1015 height 385
click at [157, 281] on div at bounding box center [507, 192] width 1015 height 385
click at [147, 297] on div at bounding box center [507, 192] width 1015 height 385
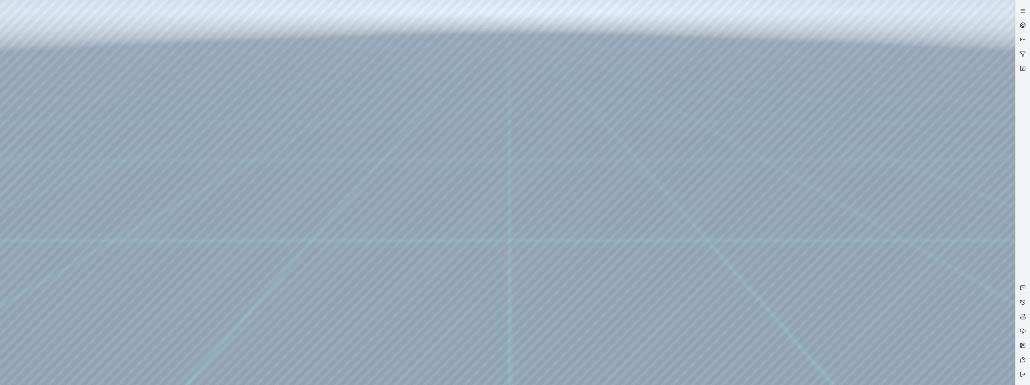
click at [245, 184] on div at bounding box center [507, 192] width 1015 height 385
click at [314, 95] on div at bounding box center [507, 192] width 1015 height 385
click at [155, 155] on div at bounding box center [507, 192] width 1015 height 385
click at [141, 166] on div at bounding box center [507, 192] width 1015 height 385
click at [257, 159] on div at bounding box center [507, 192] width 1015 height 385
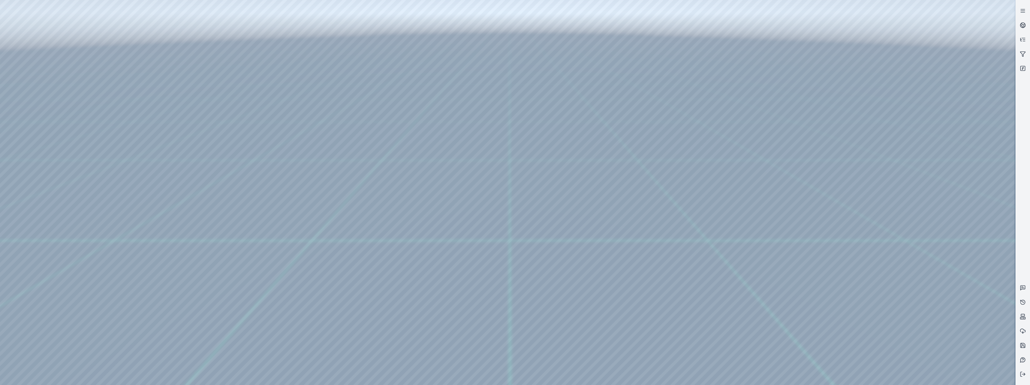
click at [257, 183] on div at bounding box center [507, 192] width 1015 height 385
click at [251, 158] on div at bounding box center [507, 192] width 1015 height 385
click at [257, 181] on div at bounding box center [507, 192] width 1015 height 385
click at [258, 159] on div at bounding box center [507, 192] width 1015 height 385
click at [269, 182] on div at bounding box center [507, 192] width 1015 height 385
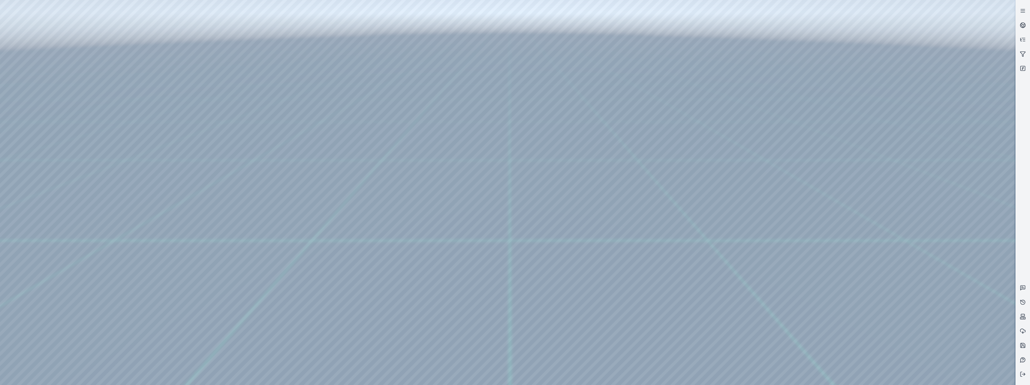
click at [264, 159] on div at bounding box center [507, 192] width 1015 height 385
drag, startPoint x: 342, startPoint y: 186, endPoint x: 500, endPoint y: 317, distance: 204.8
drag, startPoint x: 524, startPoint y: 157, endPoint x: 578, endPoint y: 335, distance: 186.4
drag, startPoint x: 525, startPoint y: 250, endPoint x: 434, endPoint y: 145, distance: 139.1
drag, startPoint x: 516, startPoint y: 216, endPoint x: 515, endPoint y: 204, distance: 12.1
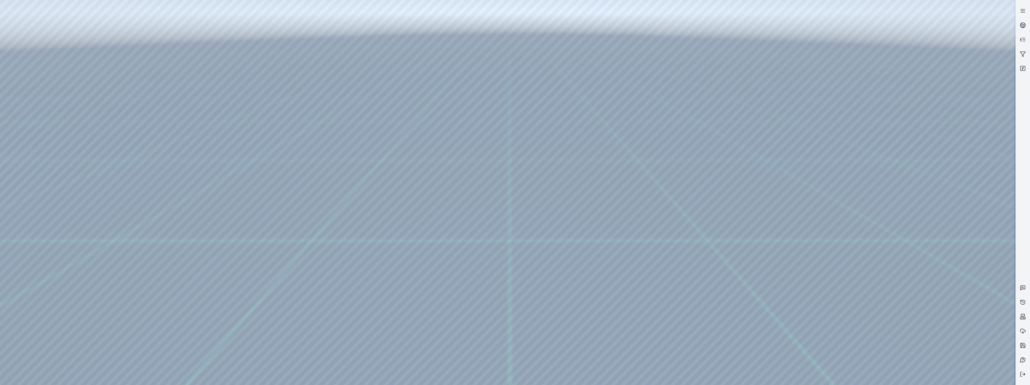
click at [313, 94] on div at bounding box center [507, 192] width 1015 height 385
click at [175, 154] on div at bounding box center [507, 192] width 1015 height 385
click at [176, 171] on div at bounding box center [507, 192] width 1015 height 385
click at [175, 185] on div at bounding box center [507, 192] width 1015 height 385
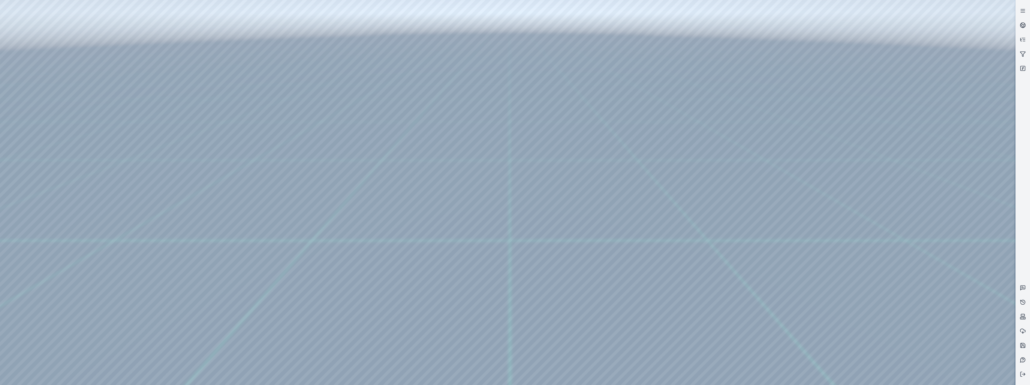
click at [175, 185] on div at bounding box center [507, 192] width 1015 height 385
click at [175, 152] on div at bounding box center [507, 192] width 1015 height 385
drag, startPoint x: 434, startPoint y: 239, endPoint x: 423, endPoint y: 224, distance: 18.3
click at [1025, 343] on icon at bounding box center [1022, 346] width 6 height 6
drag, startPoint x: 551, startPoint y: 251, endPoint x: 483, endPoint y: 305, distance: 86.8
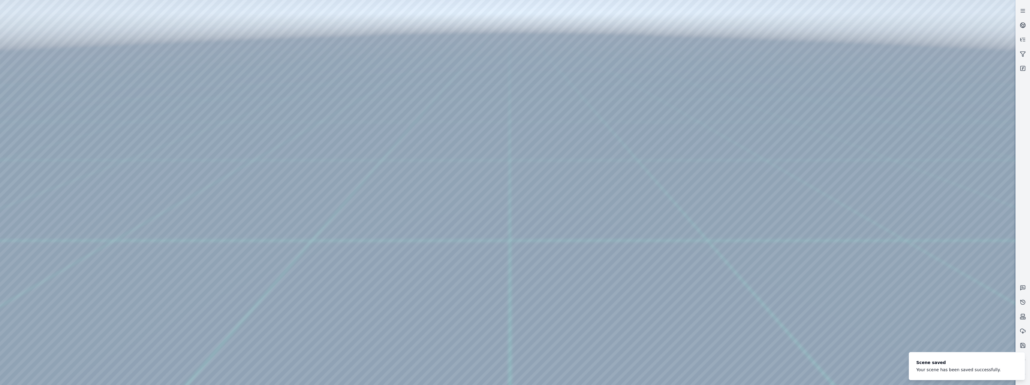
drag, startPoint x: 395, startPoint y: 208, endPoint x: 418, endPoint y: 220, distance: 26.4
drag, startPoint x: 348, startPoint y: 247, endPoint x: 529, endPoint y: 260, distance: 182.0
drag, startPoint x: 525, startPoint y: 287, endPoint x: 521, endPoint y: 274, distance: 13.4
click at [74, 29] on div at bounding box center [507, 192] width 1015 height 385
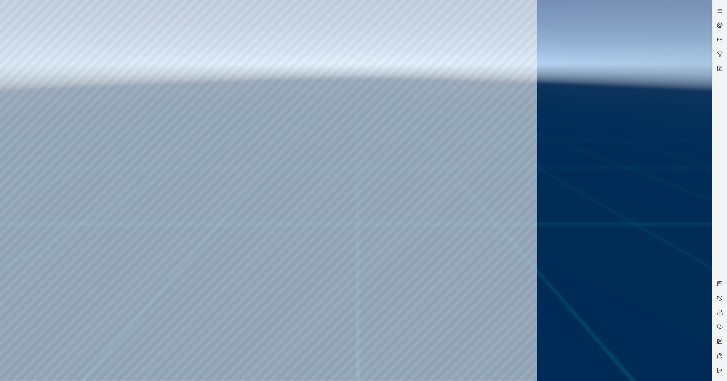
drag, startPoint x: 520, startPoint y: 167, endPoint x: 486, endPoint y: 161, distance: 35.0
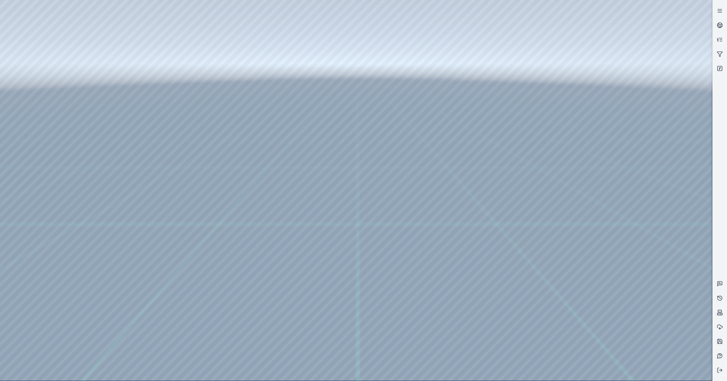
drag, startPoint x: 419, startPoint y: 223, endPoint x: 272, endPoint y: 184, distance: 152.2
drag, startPoint x: 297, startPoint y: 224, endPoint x: 356, endPoint y: 234, distance: 59.9
drag, startPoint x: 359, startPoint y: 290, endPoint x: 170, endPoint y: 264, distance: 191.0
drag, startPoint x: 263, startPoint y: 299, endPoint x: 391, endPoint y: 250, distance: 136.1
drag, startPoint x: 312, startPoint y: 228, endPoint x: 284, endPoint y: 226, distance: 28.0
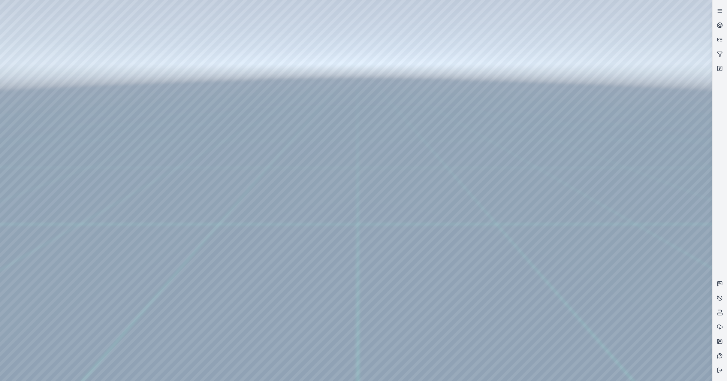
drag, startPoint x: 291, startPoint y: 233, endPoint x: 296, endPoint y: 238, distance: 7.3
drag, startPoint x: 257, startPoint y: 247, endPoint x: 307, endPoint y: 249, distance: 49.3
drag, startPoint x: 260, startPoint y: 249, endPoint x: 412, endPoint y: 218, distance: 155.2
drag, startPoint x: 329, startPoint y: 265, endPoint x: 375, endPoint y: 260, distance: 46.0
drag, startPoint x: 363, startPoint y: 5, endPoint x: 19, endPoint y: 14, distance: 344.6
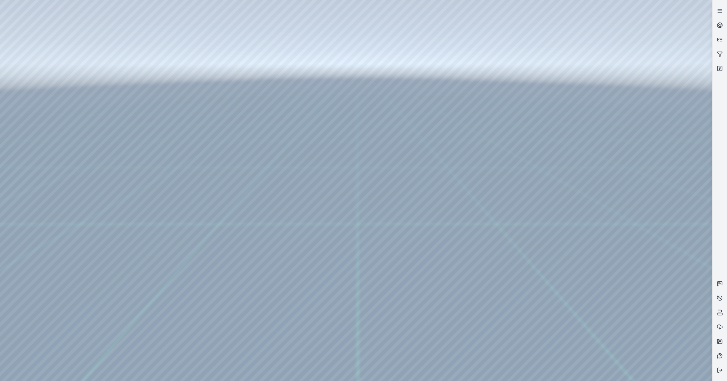
click at [19, 14] on div at bounding box center [356, 190] width 712 height 380
click at [5, 70] on div at bounding box center [356, 190] width 712 height 380
click at [44, 114] on div at bounding box center [356, 190] width 712 height 380
click at [156, 170] on div at bounding box center [356, 190] width 712 height 380
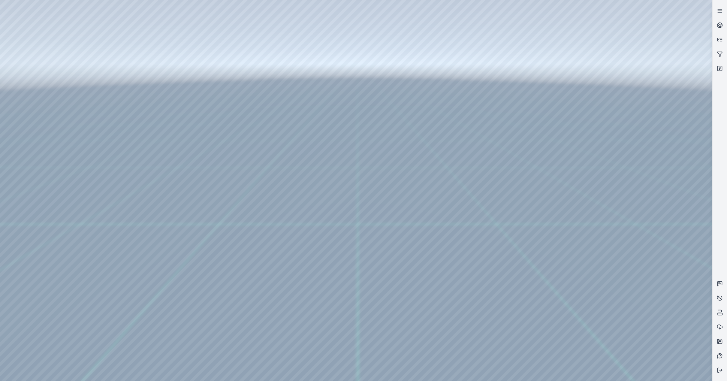
click at [148, 190] on div at bounding box center [356, 190] width 712 height 380
click at [399, 203] on div at bounding box center [356, 190] width 712 height 380
click at [153, 167] on div at bounding box center [356, 190] width 712 height 380
click at [146, 188] on div at bounding box center [356, 190] width 712 height 380
click at [385, 204] on div at bounding box center [356, 190] width 712 height 380
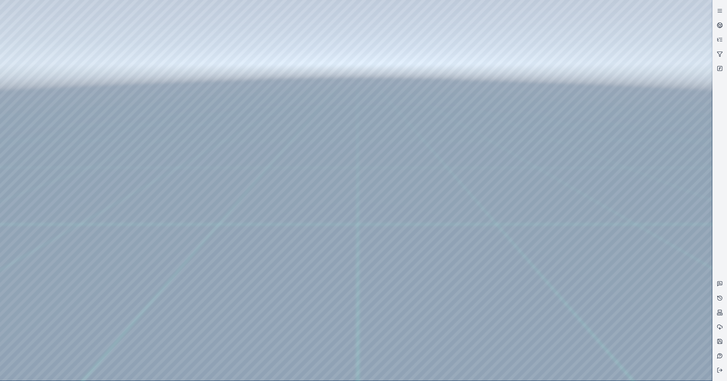
click at [155, 168] on div at bounding box center [356, 190] width 712 height 380
click at [147, 186] on div at bounding box center [356, 190] width 712 height 380
click at [394, 202] on div at bounding box center [356, 190] width 712 height 380
click at [75, 98] on div at bounding box center [356, 190] width 712 height 380
click at [78, 264] on div at bounding box center [356, 190] width 712 height 380
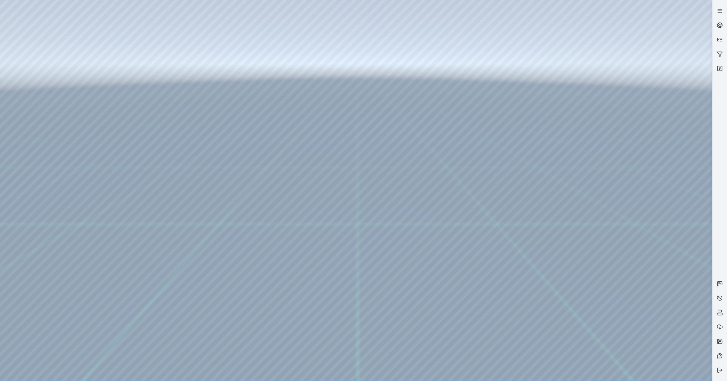
click at [153, 319] on div at bounding box center [356, 190] width 712 height 380
click at [142, 342] on div at bounding box center [356, 190] width 712 height 380
click at [384, 201] on div at bounding box center [356, 190] width 712 height 380
click at [156, 320] on div at bounding box center [356, 190] width 712 height 380
click at [148, 341] on div at bounding box center [356, 190] width 712 height 380
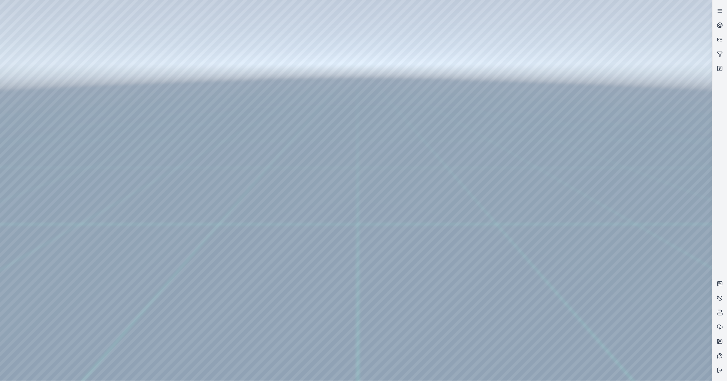
click at [386, 203] on div at bounding box center [356, 190] width 712 height 380
click at [151, 304] on div at bounding box center [356, 190] width 712 height 380
click at [150, 328] on div at bounding box center [356, 190] width 712 height 380
click at [387, 203] on div at bounding box center [356, 190] width 712 height 380
click at [151, 292] on div at bounding box center [356, 190] width 712 height 380
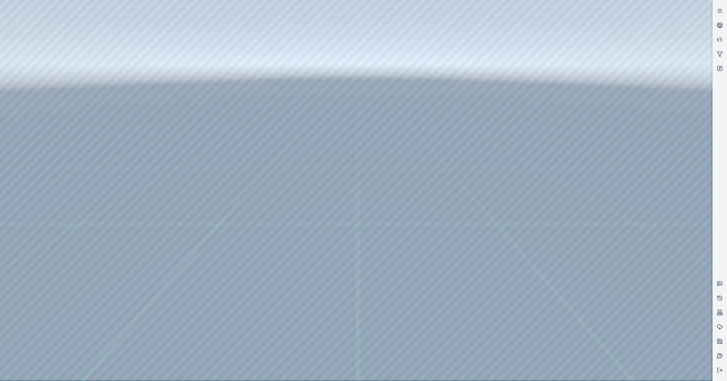
click at [149, 314] on div at bounding box center [356, 190] width 712 height 380
click at [385, 198] on div at bounding box center [356, 190] width 712 height 380
click at [157, 262] on div at bounding box center [356, 190] width 712 height 380
click at [148, 285] on div at bounding box center [356, 190] width 712 height 380
click at [392, 206] on div at bounding box center [356, 190] width 712 height 380
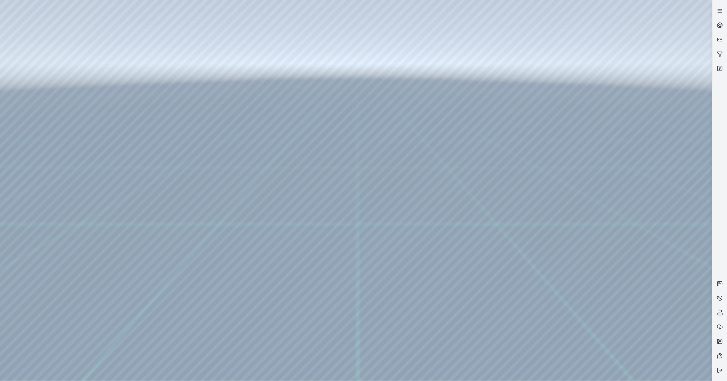
click at [156, 250] on div at bounding box center [356, 190] width 712 height 380
click at [147, 273] on div at bounding box center [356, 190] width 712 height 380
click at [392, 203] on div at bounding box center [356, 190] width 712 height 380
click at [154, 249] on div at bounding box center [356, 190] width 712 height 380
click at [140, 253] on div at bounding box center [356, 190] width 712 height 380
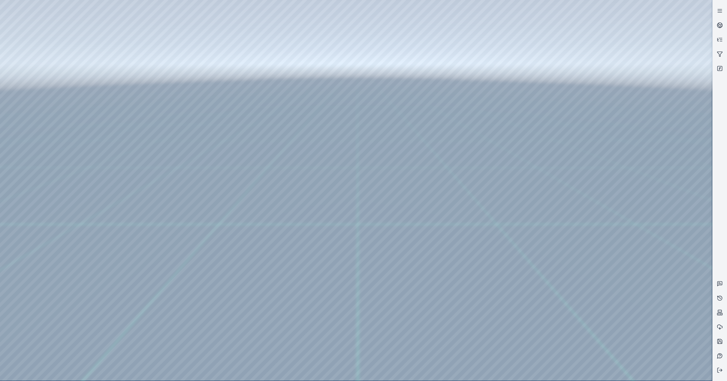
click at [150, 250] on div at bounding box center [356, 190] width 712 height 380
click at [147, 269] on div at bounding box center [356, 190] width 712 height 380
click at [403, 205] on div at bounding box center [356, 190] width 712 height 380
click at [157, 222] on div at bounding box center [356, 190] width 712 height 380
click at [145, 244] on div at bounding box center [356, 190] width 712 height 380
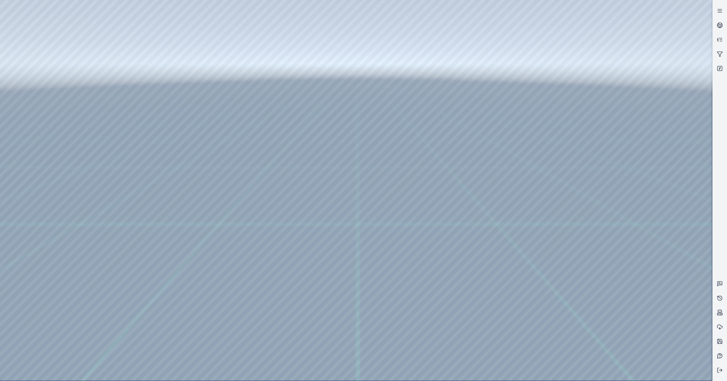
click at [392, 199] on div at bounding box center [356, 190] width 712 height 380
drag, startPoint x: 260, startPoint y: 253, endPoint x: 305, endPoint y: 229, distance: 51.5
click at [156, 221] on div at bounding box center [356, 190] width 712 height 380
click at [172, 220] on div at bounding box center [356, 190] width 712 height 380
click at [559, 80] on div at bounding box center [356, 190] width 712 height 380
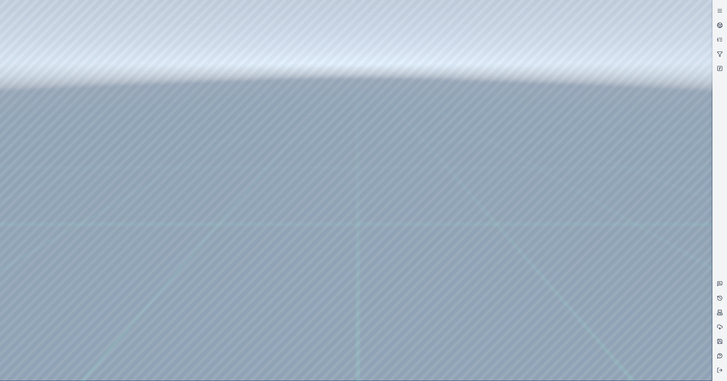
drag, startPoint x: 299, startPoint y: 267, endPoint x: 376, endPoint y: 238, distance: 81.6
drag, startPoint x: 362, startPoint y: 238, endPoint x: 344, endPoint y: 237, distance: 17.7
click at [74, 28] on div at bounding box center [356, 190] width 712 height 380
click at [64, 13] on div at bounding box center [356, 190] width 712 height 380
drag, startPoint x: 48, startPoint y: 12, endPoint x: 50, endPoint y: 371, distance: 358.5
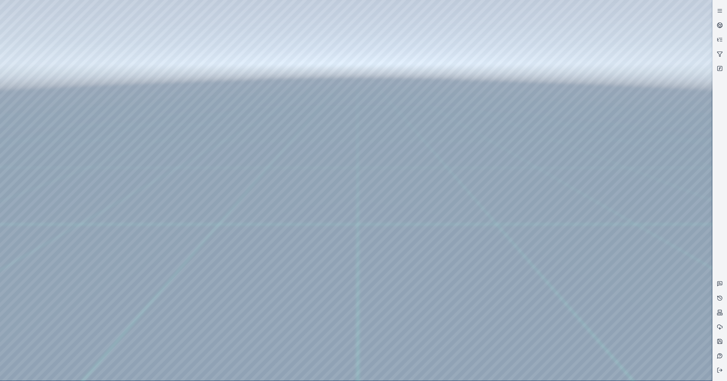
click at [50, 371] on div at bounding box center [356, 190] width 712 height 380
click at [26, 110] on div at bounding box center [356, 190] width 712 height 380
click at [172, 222] on div at bounding box center [356, 190] width 712 height 380
drag, startPoint x: 321, startPoint y: 302, endPoint x: 339, endPoint y: 311, distance: 19.3
drag, startPoint x: 299, startPoint y: 287, endPoint x: 302, endPoint y: 299, distance: 12.7
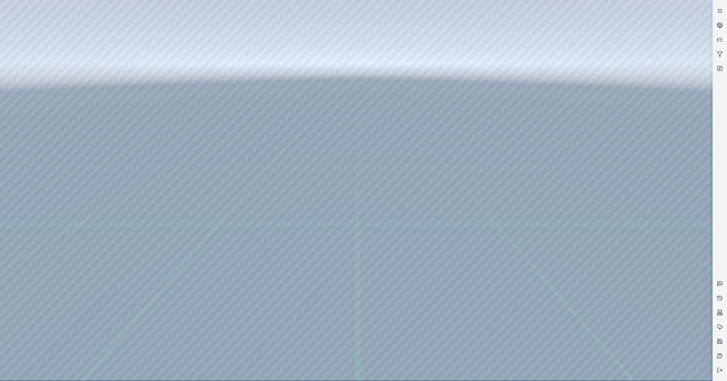
drag, startPoint x: 322, startPoint y: 281, endPoint x: 396, endPoint y: 348, distance: 100.1
drag, startPoint x: 375, startPoint y: 204, endPoint x: 374, endPoint y: 267, distance: 62.7
drag, startPoint x: 376, startPoint y: 292, endPoint x: 284, endPoint y: 141, distance: 177.0
drag, startPoint x: 350, startPoint y: 257, endPoint x: 279, endPoint y: 120, distance: 154.7
drag, startPoint x: 343, startPoint y: 212, endPoint x: 520, endPoint y: 269, distance: 186.5
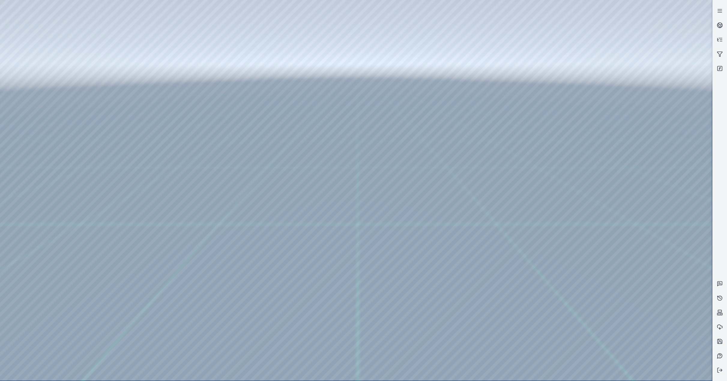
drag, startPoint x: 294, startPoint y: 104, endPoint x: 452, endPoint y: 283, distance: 238.7
drag, startPoint x: 342, startPoint y: 151, endPoint x: 542, endPoint y: 294, distance: 245.7
drag, startPoint x: 323, startPoint y: 143, endPoint x: 374, endPoint y: 311, distance: 176.1
drag, startPoint x: 428, startPoint y: 320, endPoint x: 462, endPoint y: 335, distance: 36.9
drag, startPoint x: 366, startPoint y: 263, endPoint x: 383, endPoint y: 271, distance: 18.8
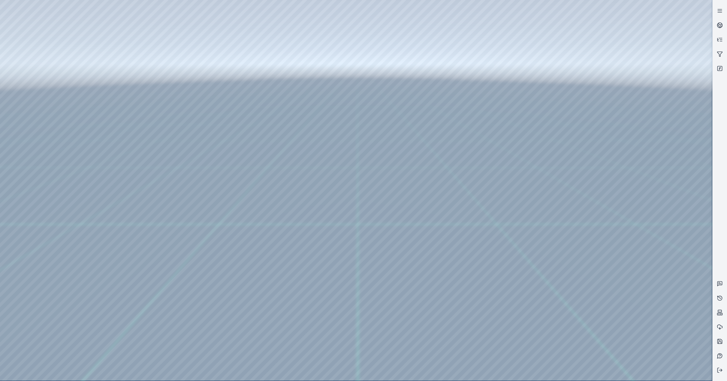
drag, startPoint x: 346, startPoint y: 287, endPoint x: 446, endPoint y: 332, distance: 109.0
drag, startPoint x: 276, startPoint y: 230, endPoint x: 287, endPoint y: 254, distance: 26.0
drag, startPoint x: 374, startPoint y: 231, endPoint x: 374, endPoint y: 227, distance: 4.2
drag, startPoint x: 339, startPoint y: 205, endPoint x: 341, endPoint y: 194, distance: 11.3
drag, startPoint x: 352, startPoint y: 185, endPoint x: 384, endPoint y: 235, distance: 59.1
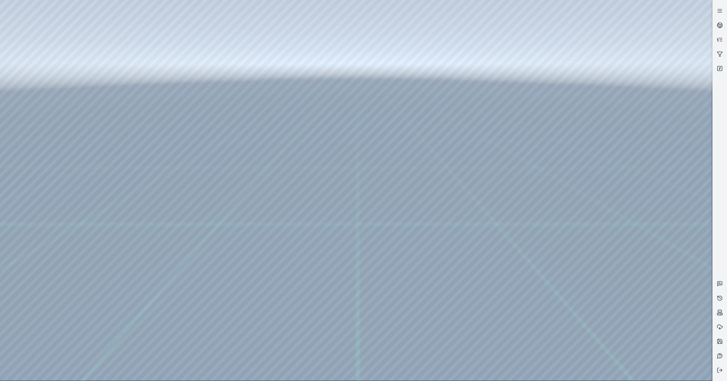
drag, startPoint x: 365, startPoint y: 222, endPoint x: 353, endPoint y: 212, distance: 14.9
drag, startPoint x: 332, startPoint y: 232, endPoint x: 286, endPoint y: 191, distance: 61.7
drag, startPoint x: 356, startPoint y: 220, endPoint x: 352, endPoint y: 234, distance: 14.6
drag, startPoint x: 353, startPoint y: 236, endPoint x: 346, endPoint y: 243, distance: 10.2
drag, startPoint x: 342, startPoint y: 172, endPoint x: 346, endPoint y: 203, distance: 30.9
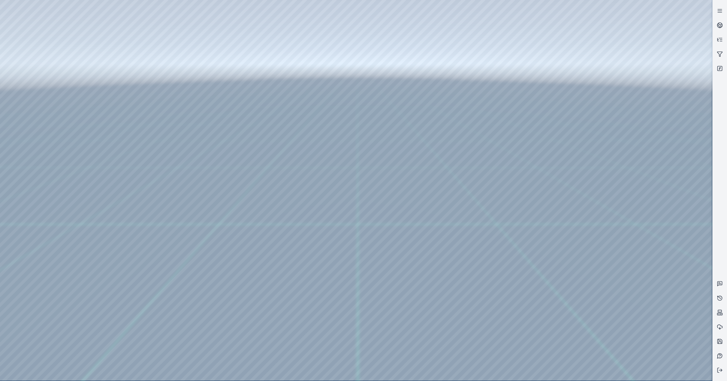
drag, startPoint x: 336, startPoint y: 173, endPoint x: 339, endPoint y: 158, distance: 14.9
drag, startPoint x: 324, startPoint y: 129, endPoint x: 335, endPoint y: 301, distance: 172.3
drag, startPoint x: 338, startPoint y: 203, endPoint x: 337, endPoint y: 253, distance: 50.1
drag, startPoint x: 336, startPoint y: 276, endPoint x: 337, endPoint y: 281, distance: 5.2
drag, startPoint x: 338, startPoint y: 279, endPoint x: 344, endPoint y: 200, distance: 79.8
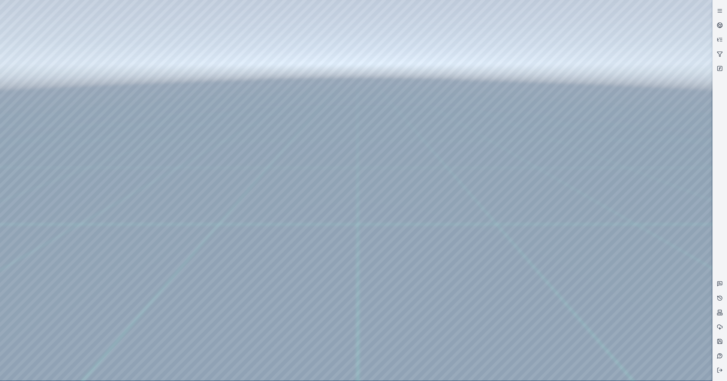
click at [361, 352] on div at bounding box center [356, 190] width 712 height 380
drag, startPoint x: 362, startPoint y: 352, endPoint x: 182, endPoint y: 261, distance: 201.4
drag, startPoint x: 410, startPoint y: 288, endPoint x: 409, endPoint y: 294, distance: 6.1
drag, startPoint x: 208, startPoint y: 311, endPoint x: 356, endPoint y: 334, distance: 150.5
drag, startPoint x: 327, startPoint y: 328, endPoint x: 407, endPoint y: 106, distance: 236.4
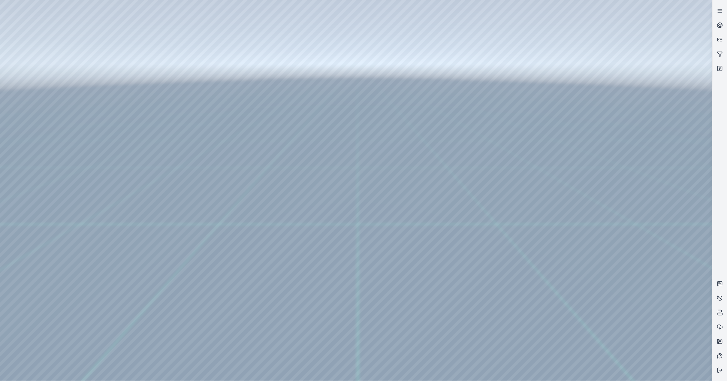
drag, startPoint x: 406, startPoint y: 218, endPoint x: 420, endPoint y: 147, distance: 71.6
drag, startPoint x: 325, startPoint y: 189, endPoint x: 344, endPoint y: 199, distance: 21.6
drag, startPoint x: 342, startPoint y: 114, endPoint x: 328, endPoint y: 241, distance: 128.3
drag, startPoint x: 354, startPoint y: 285, endPoint x: 354, endPoint y: 230, distance: 54.9
drag, startPoint x: 364, startPoint y: 278, endPoint x: 370, endPoint y: 263, distance: 15.9
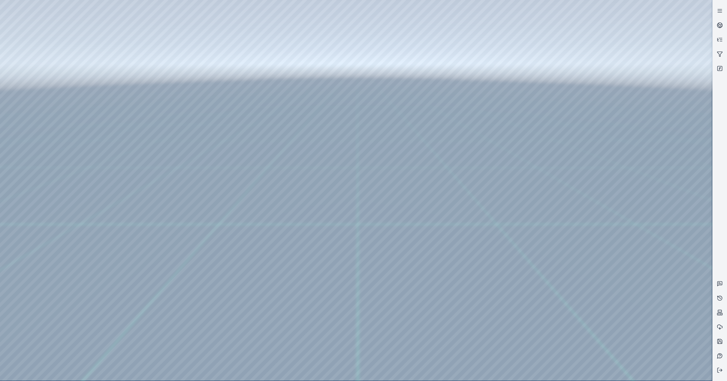
drag, startPoint x: 347, startPoint y: 376, endPoint x: 163, endPoint y: 356, distance: 185.1
drag, startPoint x: 353, startPoint y: 271, endPoint x: 472, endPoint y: 299, distance: 121.7
drag, startPoint x: 365, startPoint y: 290, endPoint x: 389, endPoint y: 121, distance: 169.9
drag, startPoint x: 321, startPoint y: 253, endPoint x: 391, endPoint y: 255, distance: 69.9
drag, startPoint x: 297, startPoint y: 242, endPoint x: 409, endPoint y: 141, distance: 150.6
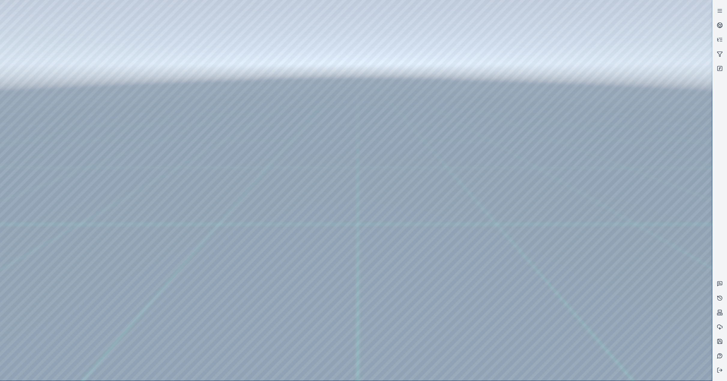
drag, startPoint x: 377, startPoint y: 208, endPoint x: 361, endPoint y: 185, distance: 28.3
drag, startPoint x: 385, startPoint y: 271, endPoint x: 394, endPoint y: 270, distance: 9.4
drag, startPoint x: 368, startPoint y: 350, endPoint x: 341, endPoint y: 299, distance: 57.6
drag, startPoint x: 410, startPoint y: 234, endPoint x: 419, endPoint y: 272, distance: 38.8
drag, startPoint x: 467, startPoint y: 212, endPoint x: 452, endPoint y: 165, distance: 49.3
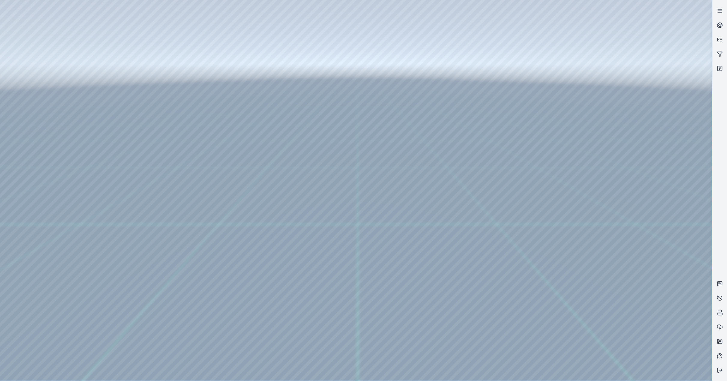
drag, startPoint x: 386, startPoint y: 308, endPoint x: 325, endPoint y: 168, distance: 152.0
drag, startPoint x: 298, startPoint y: 297, endPoint x: 426, endPoint y: 143, distance: 200.5
drag, startPoint x: 486, startPoint y: 257, endPoint x: 374, endPoint y: 203, distance: 123.8
drag, startPoint x: 352, startPoint y: 202, endPoint x: 287, endPoint y: 198, distance: 64.9
drag, startPoint x: 377, startPoint y: 254, endPoint x: 339, endPoint y: 249, distance: 38.1
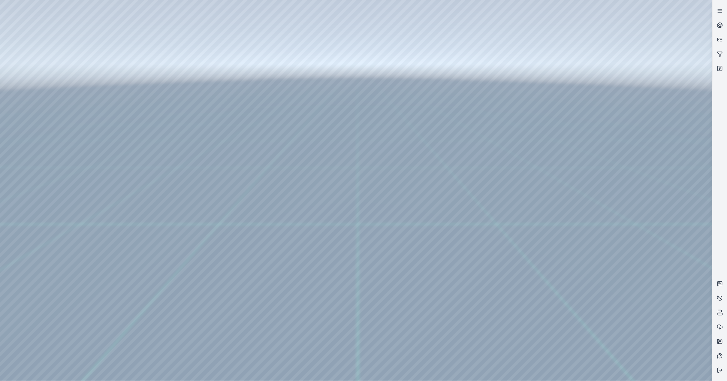
drag, startPoint x: 339, startPoint y: 248, endPoint x: 223, endPoint y: 214, distance: 121.2
drag, startPoint x: 341, startPoint y: 232, endPoint x: 328, endPoint y: 228, distance: 14.1
drag, startPoint x: 392, startPoint y: 204, endPoint x: 293, endPoint y: 198, distance: 99.5
click at [66, 70] on div at bounding box center [356, 190] width 712 height 380
click at [173, 233] on div at bounding box center [356, 190] width 712 height 380
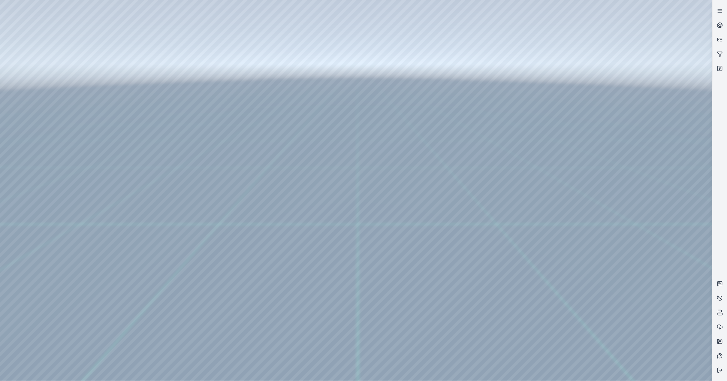
click at [172, 232] on div at bounding box center [356, 190] width 712 height 380
click at [170, 221] on div at bounding box center [356, 190] width 712 height 380
drag, startPoint x: 310, startPoint y: 214, endPoint x: 392, endPoint y: 221, distance: 81.9
drag, startPoint x: 349, startPoint y: 238, endPoint x: 364, endPoint y: 234, distance: 15.5
drag, startPoint x: 369, startPoint y: 218, endPoint x: 336, endPoint y: 207, distance: 34.7
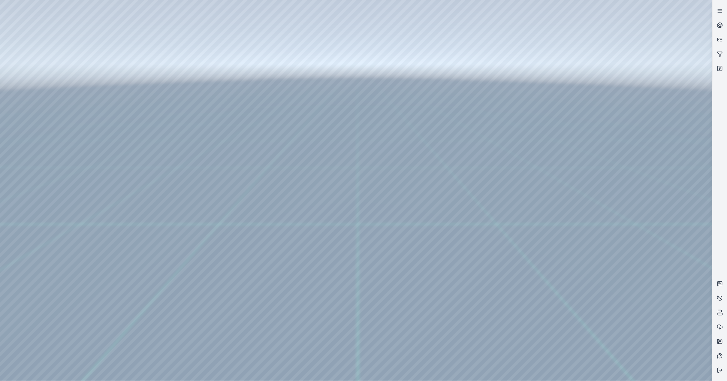
drag, startPoint x: 348, startPoint y: 203, endPoint x: 348, endPoint y: 208, distance: 5.1
drag, startPoint x: 330, startPoint y: 240, endPoint x: 448, endPoint y: 219, distance: 120.1
drag, startPoint x: 321, startPoint y: 266, endPoint x: 419, endPoint y: 214, distance: 110.6
drag, startPoint x: 421, startPoint y: 207, endPoint x: 345, endPoint y: 317, distance: 133.3
drag, startPoint x: 436, startPoint y: 239, endPoint x: 353, endPoint y: 248, distance: 83.6
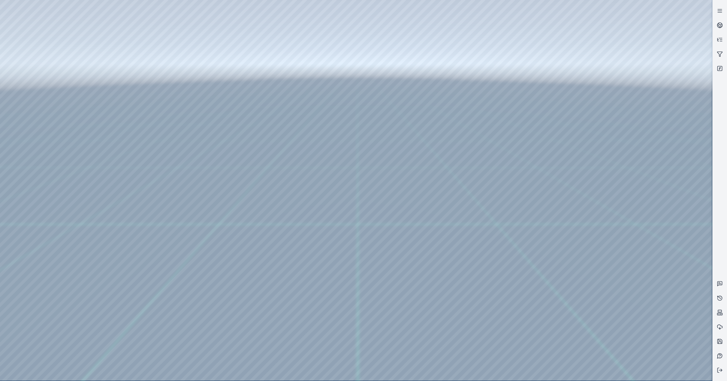
drag, startPoint x: 417, startPoint y: 277, endPoint x: 391, endPoint y: 275, distance: 26.2
drag, startPoint x: 383, startPoint y: 270, endPoint x: 332, endPoint y: 261, distance: 51.4
drag, startPoint x: 344, startPoint y: 272, endPoint x: 330, endPoint y: 263, distance: 17.4
drag, startPoint x: 354, startPoint y: 273, endPoint x: 334, endPoint y: 266, distance: 20.9
drag, startPoint x: 404, startPoint y: 298, endPoint x: 383, endPoint y: 294, distance: 21.2
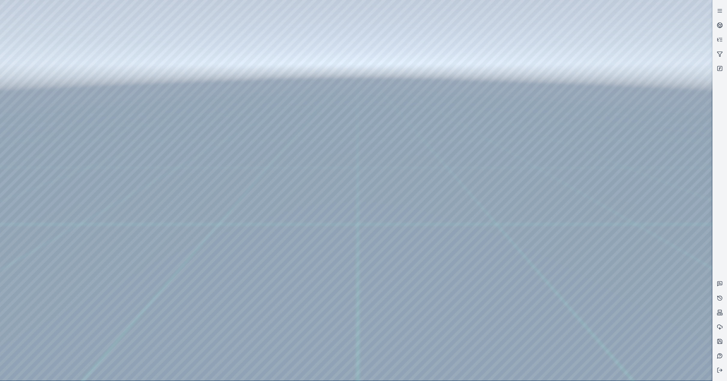
click at [74, 23] on div at bounding box center [356, 190] width 712 height 380
drag, startPoint x: 337, startPoint y: 280, endPoint x: 323, endPoint y: 278, distance: 14.0
drag, startPoint x: 332, startPoint y: 296, endPoint x: 353, endPoint y: 301, distance: 22.2
drag, startPoint x: 472, startPoint y: 304, endPoint x: 467, endPoint y: 302, distance: 4.8
drag, startPoint x: 429, startPoint y: 338, endPoint x: 433, endPoint y: 344, distance: 6.7
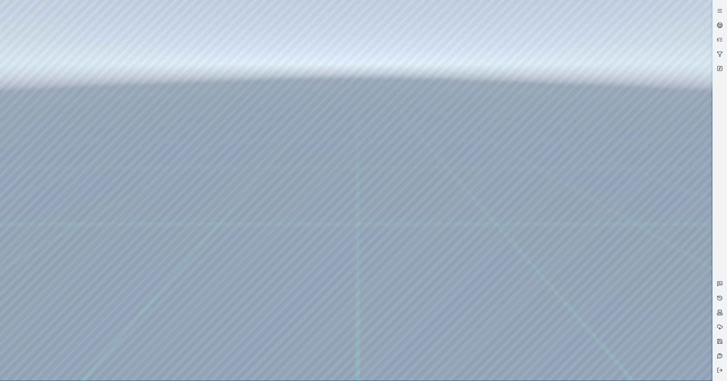
click at [3, 68] on div at bounding box center [356, 190] width 712 height 380
drag, startPoint x: 466, startPoint y: 285, endPoint x: 475, endPoint y: 296, distance: 14.5
drag, startPoint x: 304, startPoint y: 233, endPoint x: 566, endPoint y: 205, distance: 263.4
drag, startPoint x: 238, startPoint y: 138, endPoint x: 376, endPoint y: 176, distance: 143.3
drag, startPoint x: 446, startPoint y: 269, endPoint x: 503, endPoint y: 276, distance: 57.7
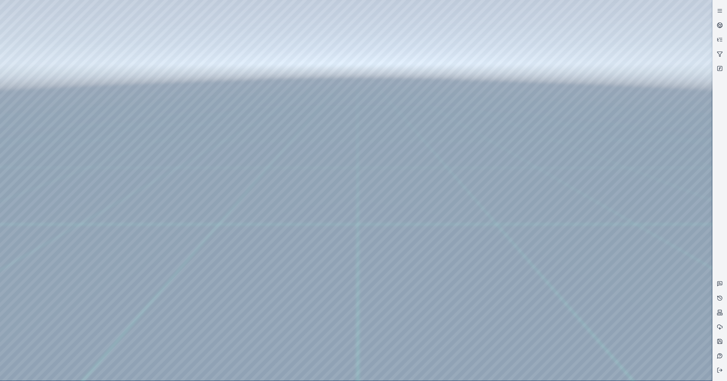
drag, startPoint x: 386, startPoint y: 271, endPoint x: 440, endPoint y: 267, distance: 54.4
drag, startPoint x: 379, startPoint y: 278, endPoint x: 394, endPoint y: 280, distance: 15.1
drag, startPoint x: 338, startPoint y: 263, endPoint x: 391, endPoint y: 266, distance: 53.8
drag, startPoint x: 383, startPoint y: 291, endPoint x: 381, endPoint y: 276, distance: 15.4
drag, startPoint x: 368, startPoint y: 302, endPoint x: 381, endPoint y: 288, distance: 19.5
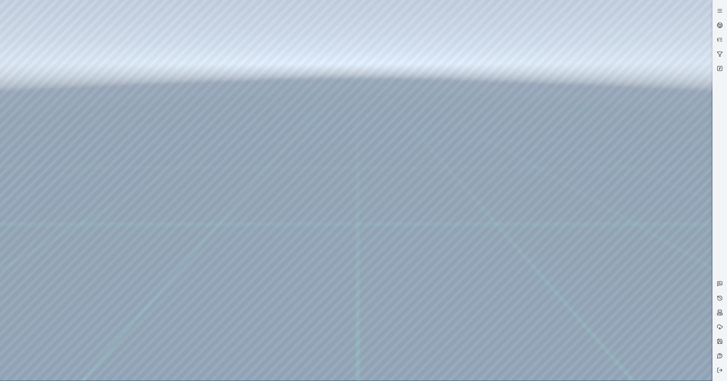
drag, startPoint x: 425, startPoint y: 324, endPoint x: 416, endPoint y: 319, distance: 10.5
drag, startPoint x: 466, startPoint y: 327, endPoint x: 465, endPoint y: 333, distance: 6.1
drag, startPoint x: 400, startPoint y: 328, endPoint x: 432, endPoint y: 320, distance: 33.0
drag, startPoint x: 358, startPoint y: 321, endPoint x: 549, endPoint y: 281, distance: 195.9
drag, startPoint x: 443, startPoint y: 326, endPoint x: 473, endPoint y: 323, distance: 30.2
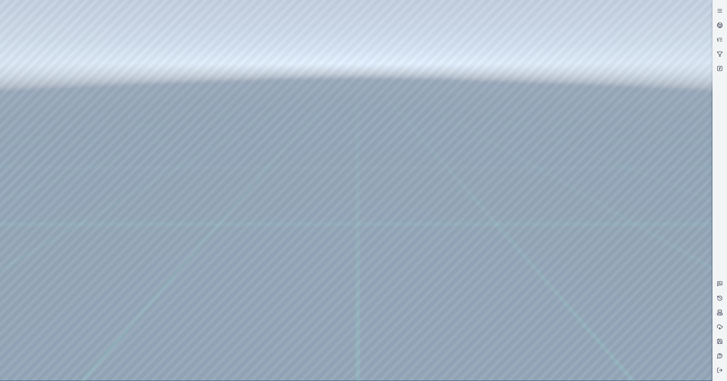
drag, startPoint x: 415, startPoint y: 306, endPoint x: 402, endPoint y: 289, distance: 20.8
drag, startPoint x: 407, startPoint y: 271, endPoint x: 404, endPoint y: 286, distance: 14.9
drag, startPoint x: 404, startPoint y: 288, endPoint x: 404, endPoint y: 281, distance: 6.9
drag, startPoint x: 379, startPoint y: 229, endPoint x: 415, endPoint y: 263, distance: 49.2
click at [10, 81] on div at bounding box center [356, 190] width 712 height 380
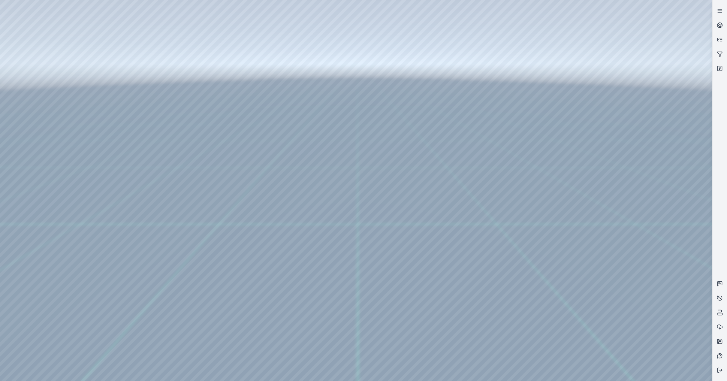
click at [10, 81] on div at bounding box center [356, 190] width 712 height 380
click at [5, 73] on div at bounding box center [356, 190] width 712 height 380
click at [44, 107] on div at bounding box center [356, 190] width 712 height 380
click at [171, 223] on div at bounding box center [356, 190] width 712 height 380
click at [172, 237] on div at bounding box center [356, 190] width 712 height 380
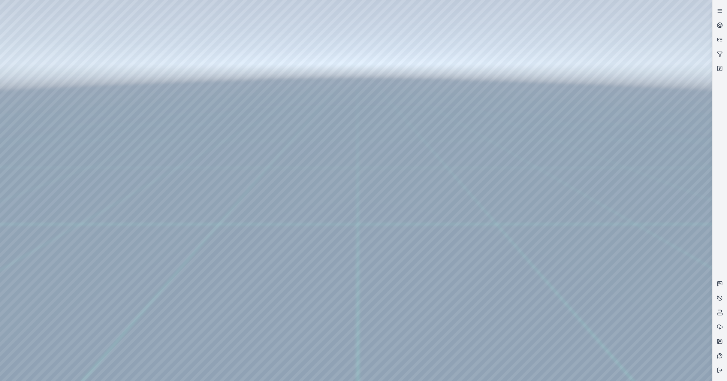
drag, startPoint x: 298, startPoint y: 218, endPoint x: 326, endPoint y: 221, distance: 28.1
drag, startPoint x: 276, startPoint y: 190, endPoint x: 593, endPoint y: 200, distance: 317.9
drag, startPoint x: 360, startPoint y: 232, endPoint x: 384, endPoint y: 228, distance: 24.0
drag, startPoint x: 362, startPoint y: 185, endPoint x: 589, endPoint y: 173, distance: 227.4
drag, startPoint x: 524, startPoint y: 255, endPoint x: 494, endPoint y: 232, distance: 37.2
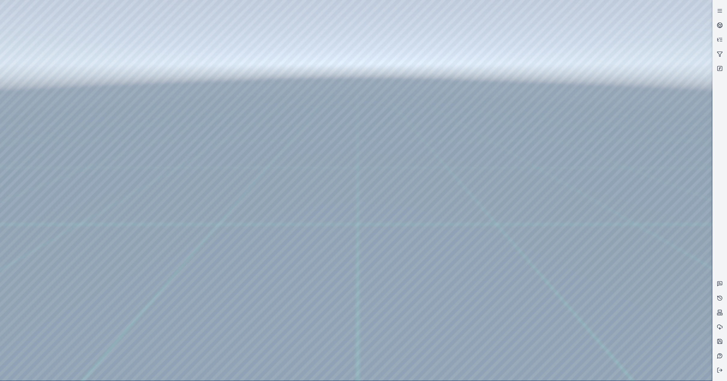
drag, startPoint x: 468, startPoint y: 242, endPoint x: 395, endPoint y: 214, distance: 77.5
click at [69, 22] on div at bounding box center [356, 190] width 712 height 380
drag, startPoint x: 323, startPoint y: 237, endPoint x: 303, endPoint y: 220, distance: 25.7
drag, startPoint x: 420, startPoint y: 310, endPoint x: 420, endPoint y: 291, distance: 18.6
drag, startPoint x: 411, startPoint y: 275, endPoint x: 405, endPoint y: 263, distance: 14.0
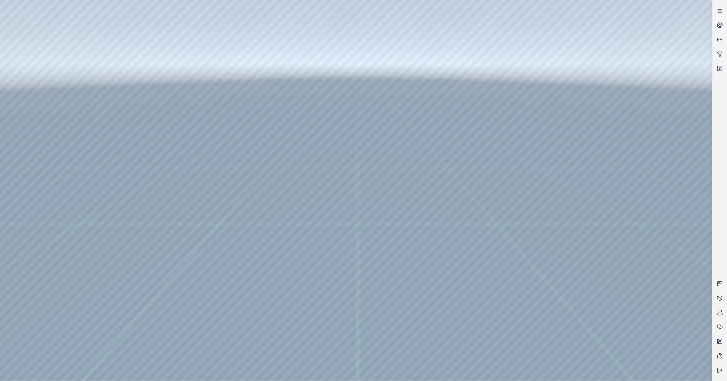
drag, startPoint x: 430, startPoint y: 304, endPoint x: 417, endPoint y: 285, distance: 23.1
drag, startPoint x: 404, startPoint y: 299, endPoint x: 419, endPoint y: 304, distance: 15.7
drag, startPoint x: 366, startPoint y: 260, endPoint x: 506, endPoint y: 291, distance: 143.4
drag, startPoint x: 359, startPoint y: 249, endPoint x: 359, endPoint y: 275, distance: 26.4
drag, startPoint x: 546, startPoint y: 300, endPoint x: 518, endPoint y: 289, distance: 30.5
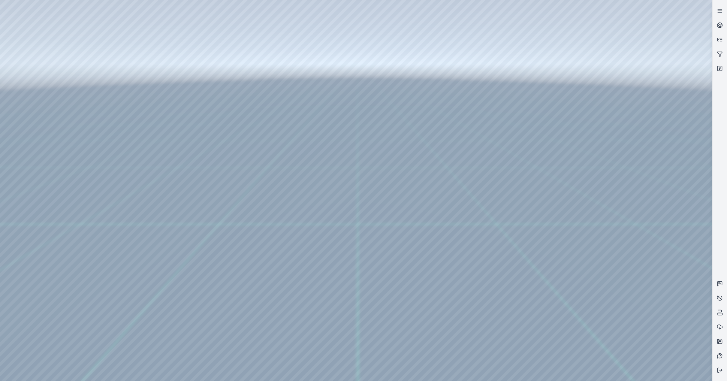
drag, startPoint x: 515, startPoint y: 280, endPoint x: 372, endPoint y: 187, distance: 170.7
click at [39, 110] on div at bounding box center [356, 190] width 712 height 380
click at [173, 235] on div at bounding box center [356, 190] width 712 height 380
drag, startPoint x: 437, startPoint y: 254, endPoint x: 449, endPoint y: 244, distance: 15.5
drag, startPoint x: 420, startPoint y: 248, endPoint x: 488, endPoint y: 253, distance: 68.6
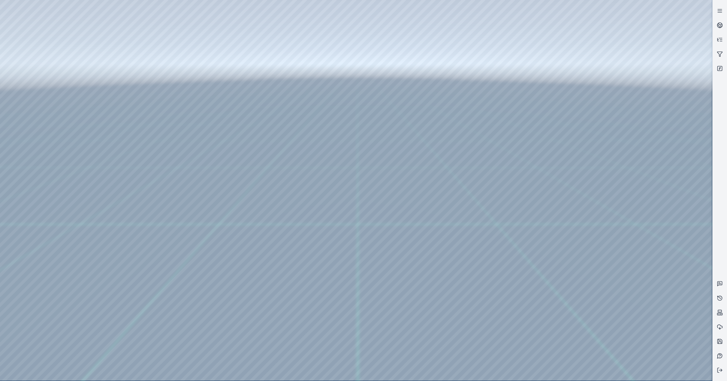
drag, startPoint x: 455, startPoint y: 291, endPoint x: 452, endPoint y: 282, distance: 9.8
drag, startPoint x: 449, startPoint y: 284, endPoint x: 448, endPoint y: 278, distance: 6.7
drag, startPoint x: 436, startPoint y: 292, endPoint x: 426, endPoint y: 263, distance: 30.9
drag, startPoint x: 441, startPoint y: 310, endPoint x: 447, endPoint y: 312, distance: 6.5
drag, startPoint x: 386, startPoint y: 289, endPoint x: 580, endPoint y: 303, distance: 193.7
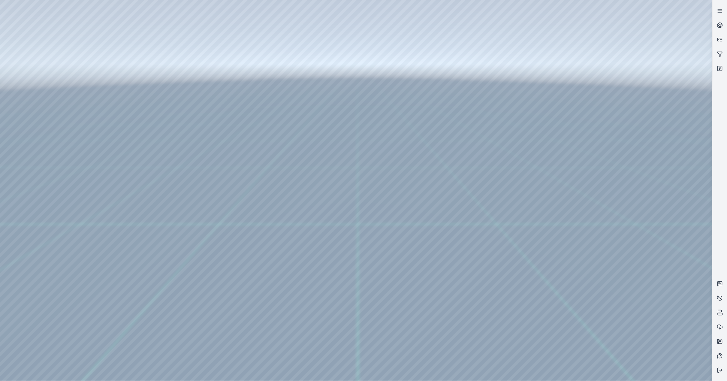
drag, startPoint x: 462, startPoint y: 298, endPoint x: 540, endPoint y: 313, distance: 79.7
drag, startPoint x: 426, startPoint y: 296, endPoint x: 496, endPoint y: 305, distance: 71.0
drag, startPoint x: 377, startPoint y: 275, endPoint x: 627, endPoint y: 278, distance: 250.2
drag, startPoint x: 392, startPoint y: 260, endPoint x: 423, endPoint y: 260, distance: 30.9
drag, startPoint x: 349, startPoint y: 247, endPoint x: 593, endPoint y: 263, distance: 244.8
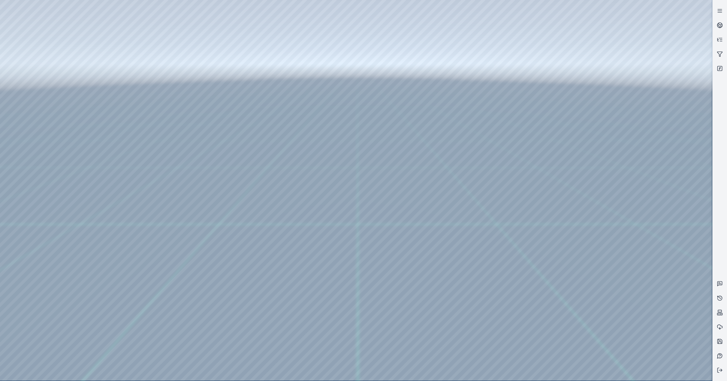
drag, startPoint x: 293, startPoint y: 237, endPoint x: 499, endPoint y: 277, distance: 209.5
drag, startPoint x: 417, startPoint y: 257, endPoint x: 380, endPoint y: 268, distance: 38.2
drag, startPoint x: 558, startPoint y: 291, endPoint x: 453, endPoint y: 302, distance: 105.0
drag, startPoint x: 532, startPoint y: 314, endPoint x: 354, endPoint y: 187, distance: 219.2
drag, startPoint x: 491, startPoint y: 278, endPoint x: 462, endPoint y: 271, distance: 30.0
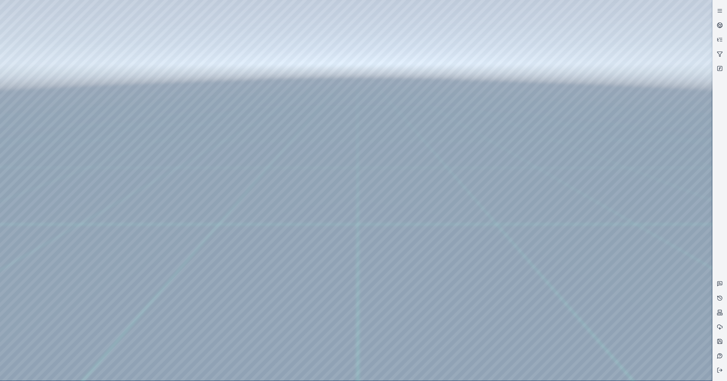
drag, startPoint x: 411, startPoint y: 235, endPoint x: 407, endPoint y: 275, distance: 39.8
drag, startPoint x: 436, startPoint y: 137, endPoint x: 382, endPoint y: 227, distance: 105.6
drag, startPoint x: 413, startPoint y: 285, endPoint x: 514, endPoint y: 298, distance: 101.0
drag, startPoint x: 359, startPoint y: 215, endPoint x: 358, endPoint y: 193, distance: 21.6
drag, startPoint x: 333, startPoint y: 254, endPoint x: 400, endPoint y: 186, distance: 95.7
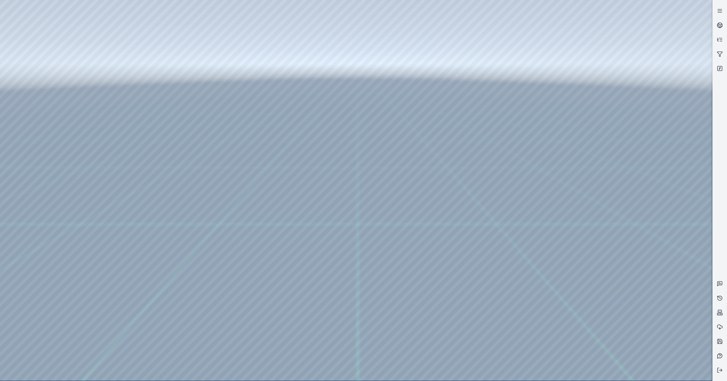
click at [155, 233] on div at bounding box center [356, 190] width 712 height 380
click at [141, 244] on div at bounding box center [356, 190] width 712 height 380
click at [256, 155] on div at bounding box center [356, 190] width 712 height 380
click at [262, 182] on div at bounding box center [356, 190] width 712 height 380
click at [155, 235] on div at bounding box center [356, 190] width 712 height 380
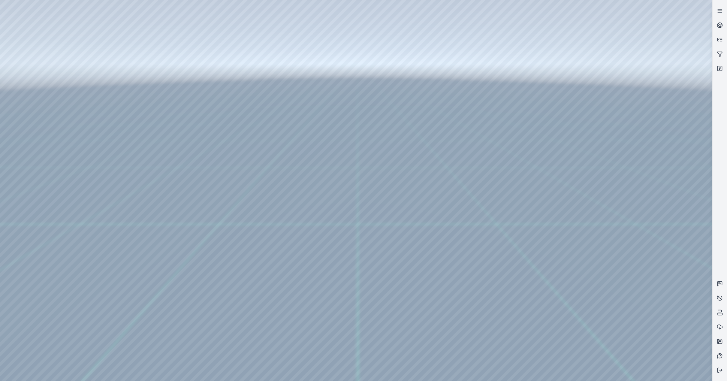
click at [146, 243] on div at bounding box center [356, 190] width 712 height 380
click at [245, 158] on div at bounding box center [356, 190] width 712 height 380
click at [260, 185] on div at bounding box center [356, 190] width 712 height 380
click at [155, 219] on div at bounding box center [356, 190] width 712 height 380
click at [145, 233] on div at bounding box center [356, 190] width 712 height 380
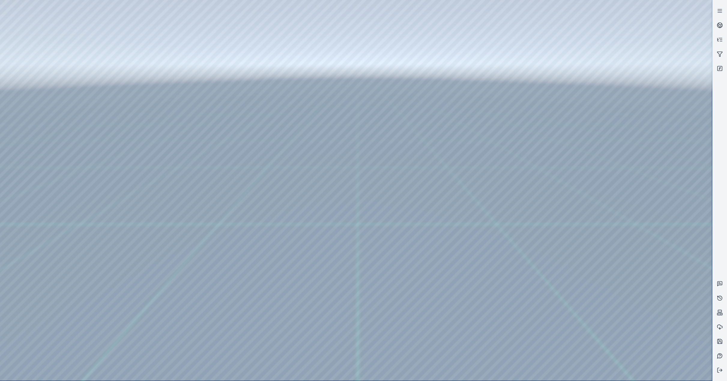
click at [241, 159] on div at bounding box center [356, 190] width 712 height 380
click at [248, 180] on div at bounding box center [356, 190] width 712 height 380
click at [310, 93] on div at bounding box center [356, 190] width 712 height 380
drag, startPoint x: 371, startPoint y: 241, endPoint x: 368, endPoint y: 236, distance: 5.1
drag, startPoint x: 371, startPoint y: 258, endPoint x: 365, endPoint y: 258, distance: 6.0
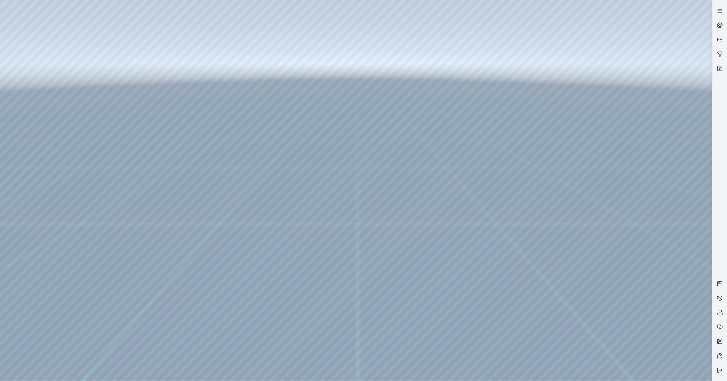
drag, startPoint x: 386, startPoint y: 248, endPoint x: 334, endPoint y: 240, distance: 53.4
drag, startPoint x: 335, startPoint y: 255, endPoint x: 344, endPoint y: 265, distance: 13.4
drag, startPoint x: 283, startPoint y: 188, endPoint x: 349, endPoint y: 229, distance: 77.6
click at [350, 222] on div at bounding box center [356, 190] width 712 height 380
drag, startPoint x: 397, startPoint y: 225, endPoint x: 391, endPoint y: 230, distance: 8.1
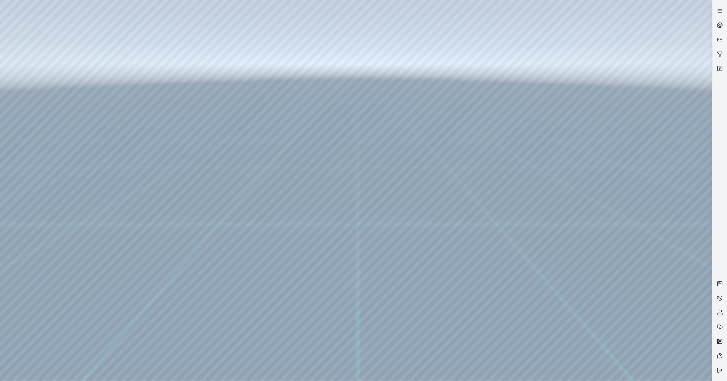
drag, startPoint x: 719, startPoint y: 343, endPoint x: 713, endPoint y: 343, distance: 6.6
click at [719, 343] on icon at bounding box center [719, 341] width 6 height 6
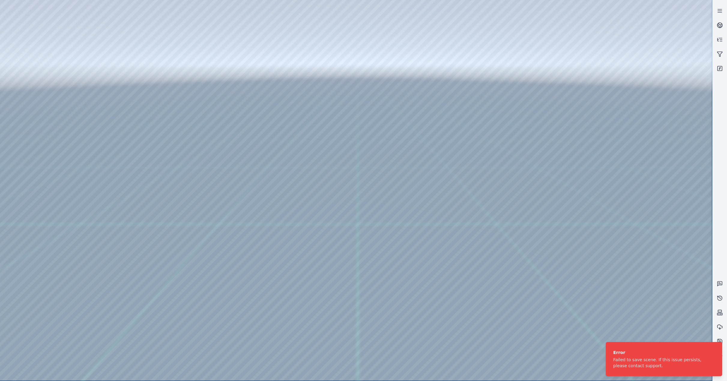
click at [79, 23] on div at bounding box center [356, 190] width 712 height 380
click at [77, 22] on div at bounding box center [356, 190] width 712 height 380
drag, startPoint x: 424, startPoint y: 189, endPoint x: 265, endPoint y: 175, distance: 159.1
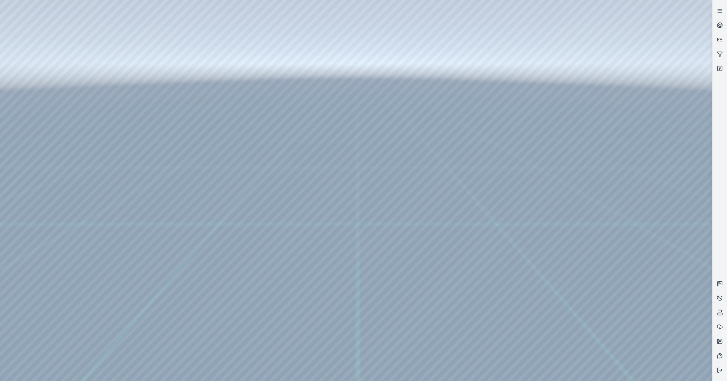
click at [45, 105] on div at bounding box center [356, 190] width 712 height 380
drag, startPoint x: 305, startPoint y: 189, endPoint x: 348, endPoint y: 201, distance: 44.7
click at [721, 342] on icon at bounding box center [719, 342] width 2 height 2
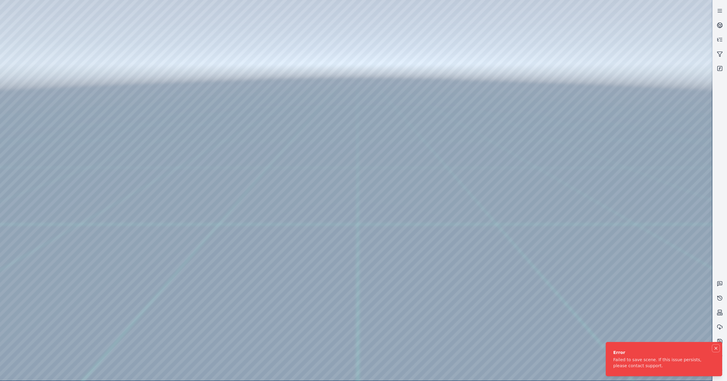
click at [717, 348] on icon "Notifications (F8)" at bounding box center [715, 348] width 5 height 5
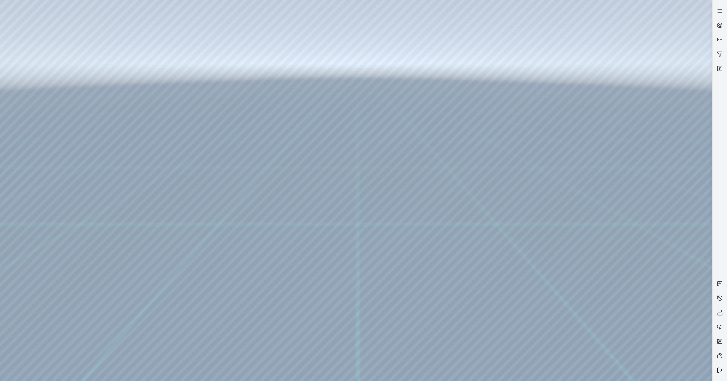
click at [720, 370] on line at bounding box center [720, 370] width 3 height 0
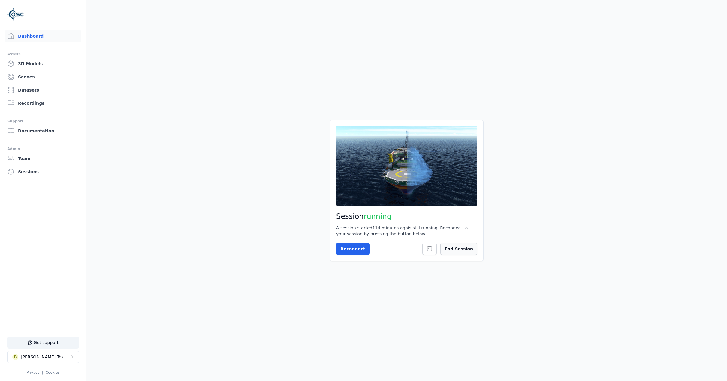
click at [466, 251] on button "End Session" at bounding box center [458, 249] width 37 height 12
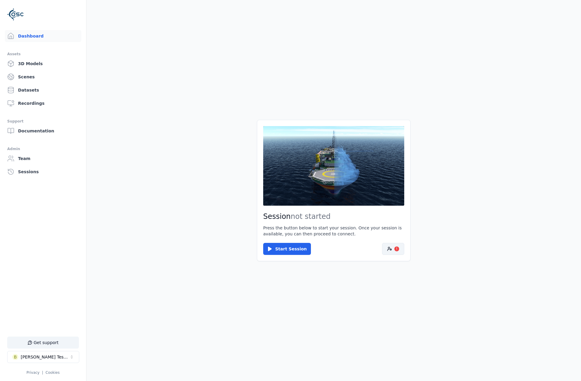
click at [392, 248] on button "!" at bounding box center [393, 249] width 22 height 12
click at [35, 91] on link "Datasets" at bounding box center [43, 90] width 77 height 12
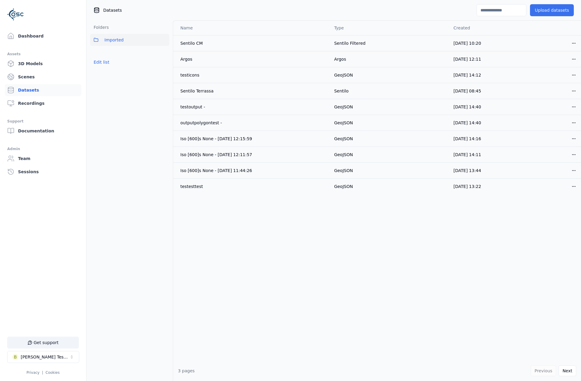
click at [540, 13] on button "Upload datasets" at bounding box center [552, 10] width 44 height 12
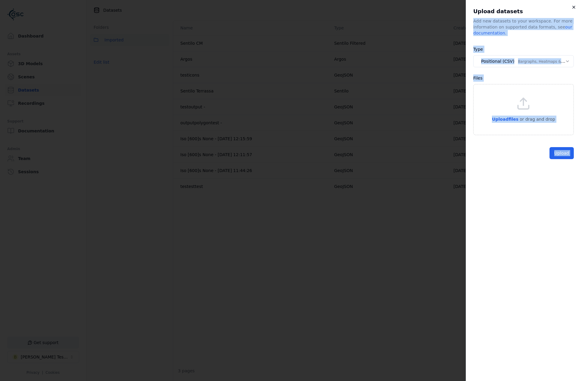
click at [571, 8] on div "**********" at bounding box center [523, 190] width 115 height 381
click at [573, 8] on icon "button" at bounding box center [573, 7] width 5 height 5
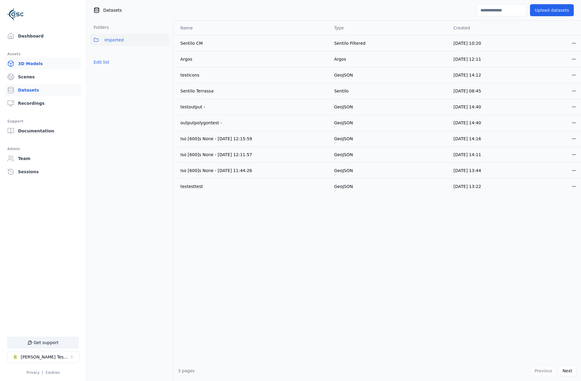
click at [56, 64] on link "3D Models" at bounding box center [43, 64] width 77 height 12
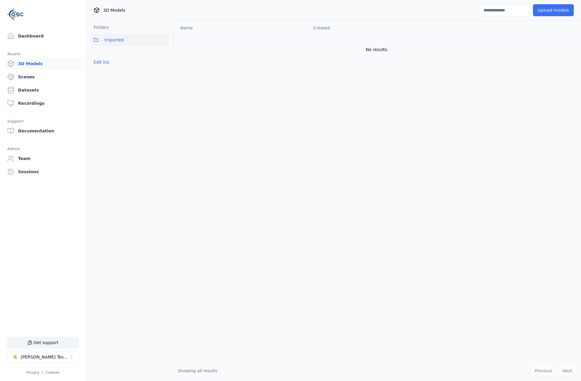
click at [555, 11] on button "Upload models" at bounding box center [553, 10] width 41 height 12
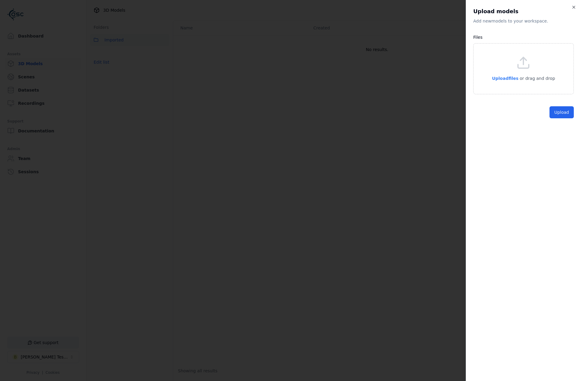
click at [504, 77] on span "Upload files" at bounding box center [505, 78] width 26 height 5
click at [565, 136] on button "Upload" at bounding box center [561, 137] width 24 height 12
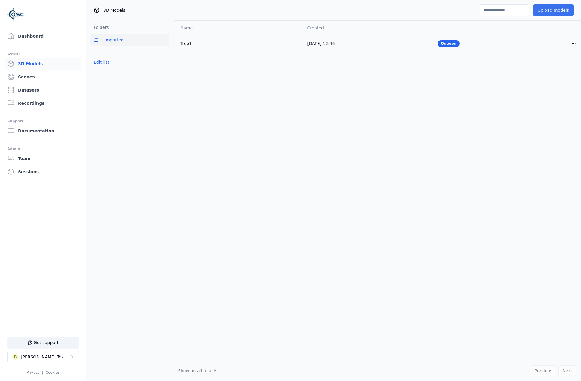
click at [550, 8] on button "Upload models" at bounding box center [553, 10] width 41 height 12
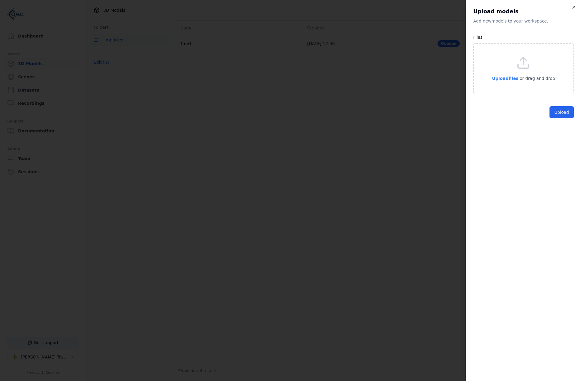
click at [501, 80] on span "Upload files" at bounding box center [505, 78] width 26 height 5
click at [507, 76] on span "Upload files" at bounding box center [505, 78] width 26 height 5
click at [514, 78] on span "Upload files" at bounding box center [505, 78] width 26 height 5
click at [512, 78] on span "Upload files" at bounding box center [505, 78] width 26 height 5
click at [557, 183] on button "Upload" at bounding box center [561, 182] width 24 height 12
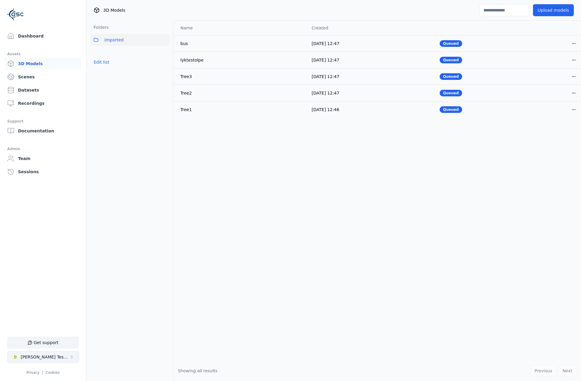
click at [57, 354] on button "B [PERSON_NAME] Testspace" at bounding box center [43, 357] width 72 height 12
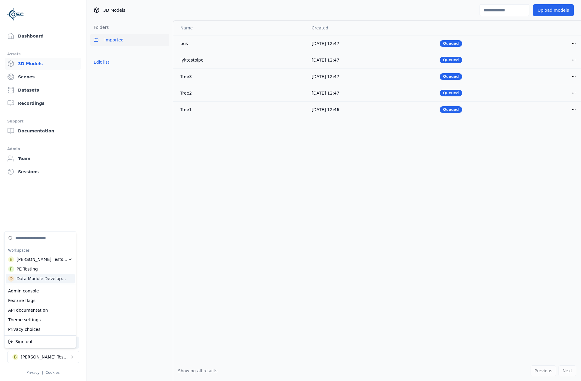
click at [62, 279] on div "Data Module Development" at bounding box center [42, 278] width 51 height 6
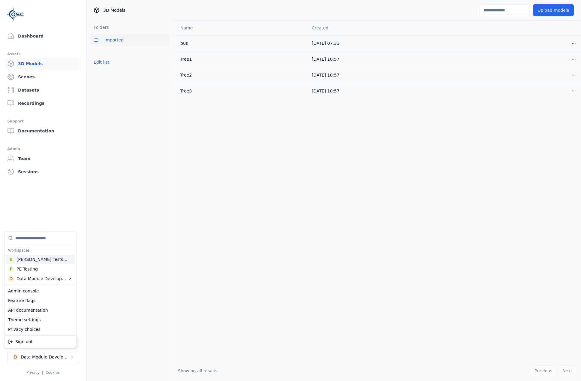
click at [31, 88] on html "Support Dashboard Assets 3D Models Scenes Datasets Recordings Support Documenta…" at bounding box center [290, 190] width 581 height 381
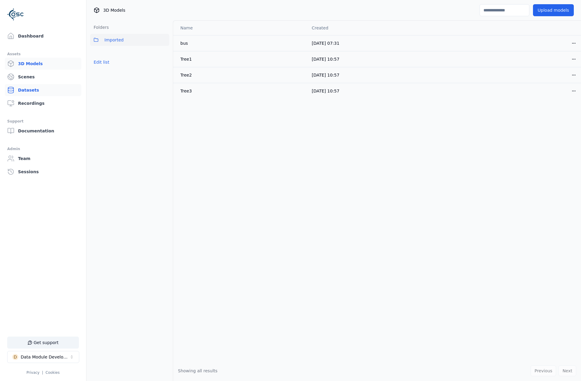
click at [35, 91] on link "Datasets" at bounding box center [43, 90] width 77 height 12
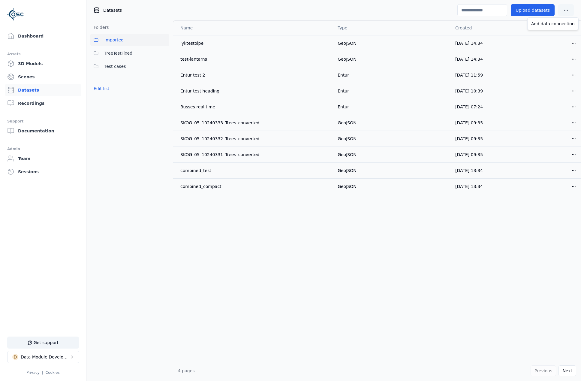
click at [563, 11] on html "Support Dashboard Assets 3D Models Scenes Datasets Recordings Support Documenta…" at bounding box center [290, 190] width 581 height 381
click at [543, 10] on html "Support Dashboard Assets 3D Models Scenes Datasets Recordings Support Documenta…" at bounding box center [290, 190] width 581 height 381
click at [537, 11] on button "Upload datasets" at bounding box center [533, 10] width 44 height 12
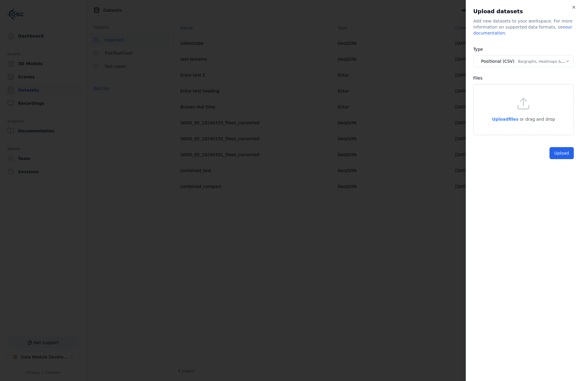
click at [511, 121] on span "Upload files" at bounding box center [505, 119] width 26 height 5
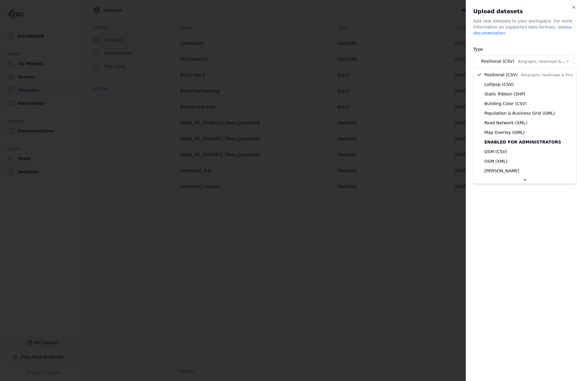
click at [515, 59] on body "Support Dashboard Assets 3D Models Scenes Datasets Recordings Support Documenta…" at bounding box center [290, 190] width 581 height 381
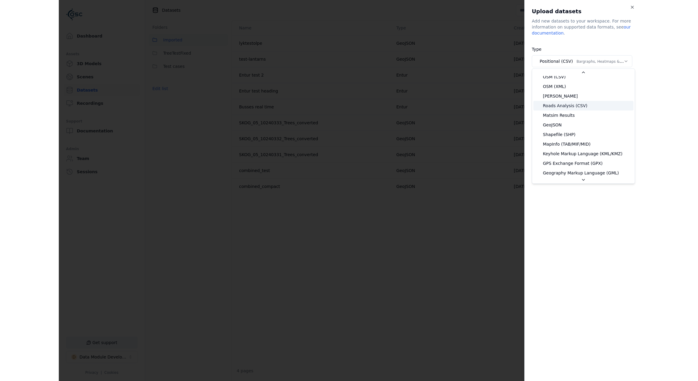
scroll to position [90, 0]
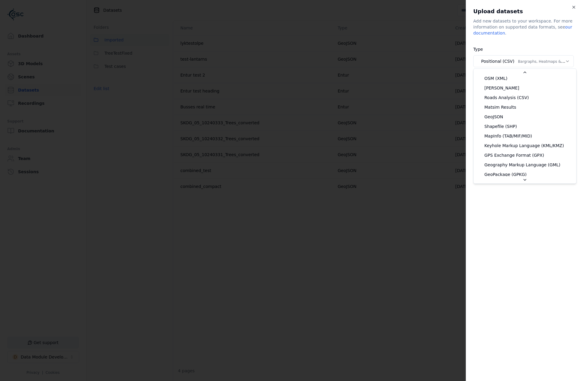
select select "*******"
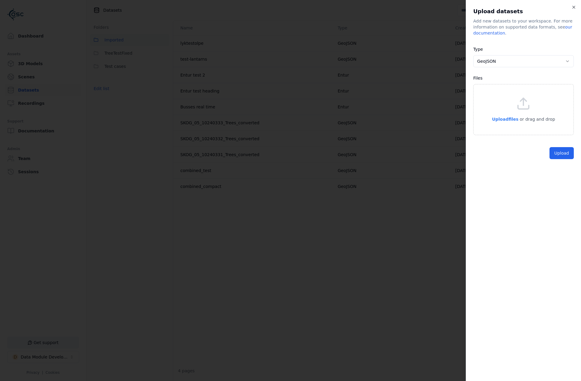
click at [506, 119] on span "Upload files" at bounding box center [505, 119] width 26 height 5
click at [556, 167] on button "Upload" at bounding box center [561, 167] width 24 height 12
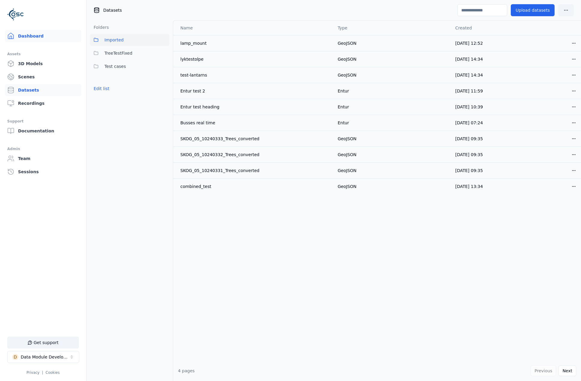
click at [39, 35] on link "Dashboard" at bounding box center [43, 36] width 77 height 12
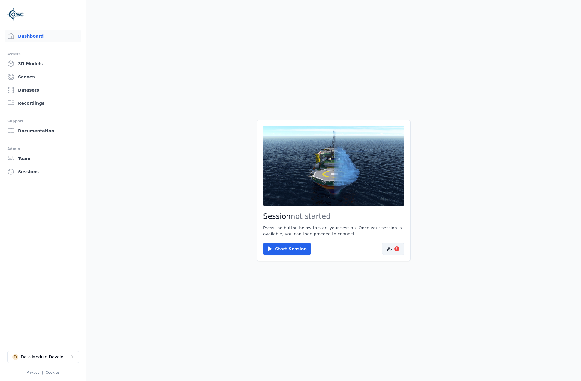
click at [383, 250] on button "!" at bounding box center [393, 249] width 22 height 12
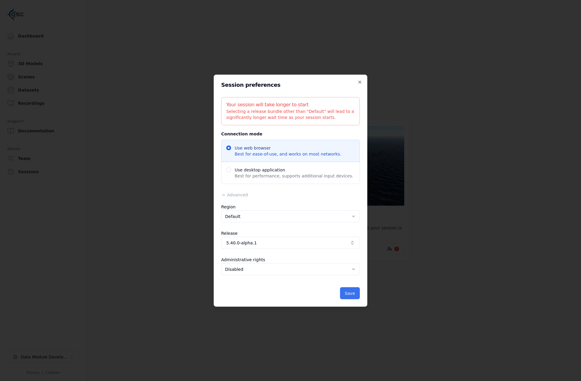
click at [353, 292] on button "Save" at bounding box center [350, 293] width 20 height 12
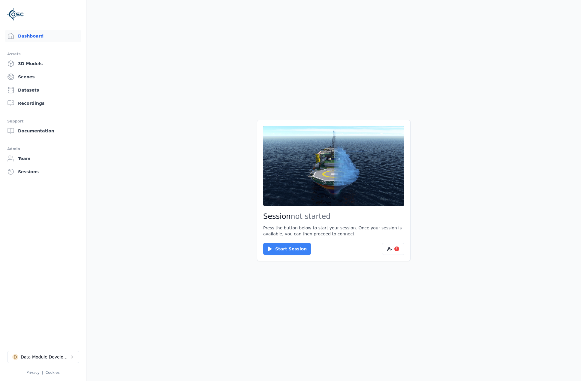
click at [292, 250] on button "Start Session" at bounding box center [287, 249] width 48 height 12
click at [272, 247] on button "Connect" at bounding box center [277, 249] width 28 height 12
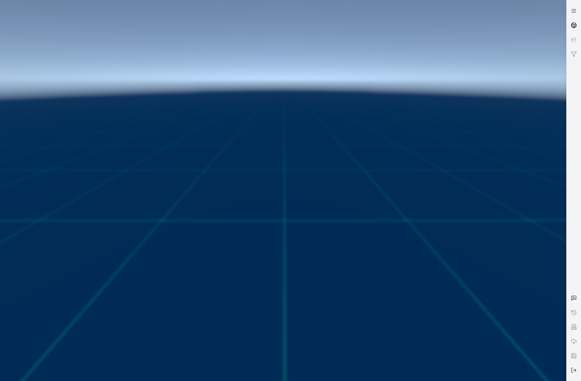
click at [574, 26] on icon at bounding box center [574, 25] width 6 height 6
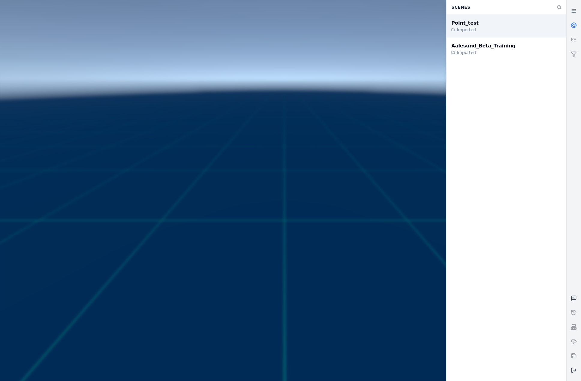
click at [485, 25] on div "Point_test Imported" at bounding box center [506, 26] width 120 height 23
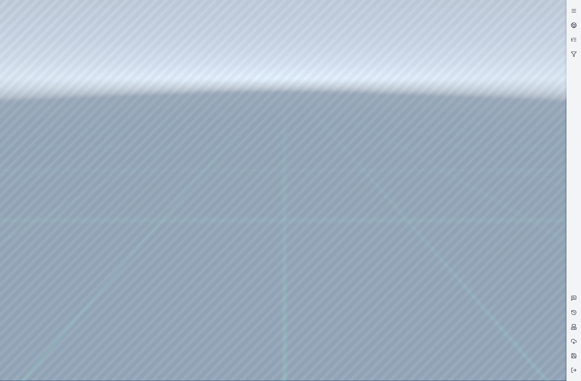
drag, startPoint x: 269, startPoint y: 226, endPoint x: 275, endPoint y: 247, distance: 22.1
click at [31, 89] on div at bounding box center [283, 190] width 566 height 380
click at [30, 80] on div at bounding box center [283, 190] width 566 height 380
click at [41, 123] on div at bounding box center [283, 190] width 566 height 380
click at [40, 109] on div at bounding box center [283, 190] width 566 height 380
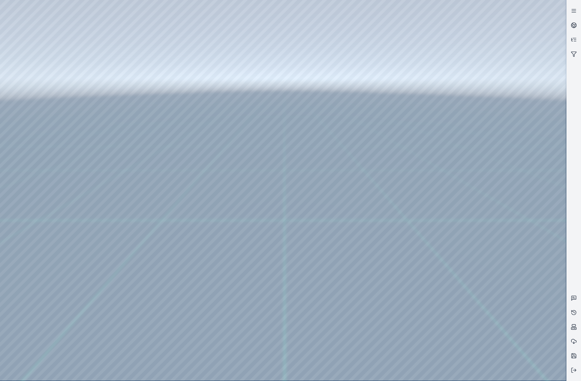
click at [168, 271] on div at bounding box center [283, 190] width 566 height 380
click at [149, 269] on div at bounding box center [283, 190] width 566 height 380
click at [153, 272] on div at bounding box center [283, 190] width 566 height 380
click at [144, 284] on div at bounding box center [283, 190] width 566 height 380
click at [278, 132] on div at bounding box center [283, 190] width 566 height 380
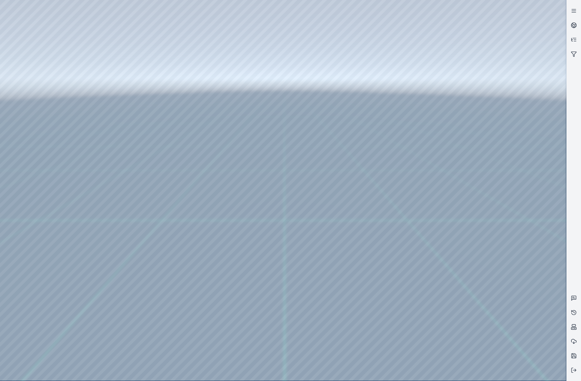
click at [272, 152] on div at bounding box center [283, 190] width 566 height 380
click at [312, 93] on div at bounding box center [283, 190] width 566 height 380
drag, startPoint x: 254, startPoint y: 183, endPoint x: 284, endPoint y: 196, distance: 32.0
click at [42, 157] on div at bounding box center [283, 190] width 566 height 380
click at [41, 124] on div at bounding box center [283, 190] width 566 height 380
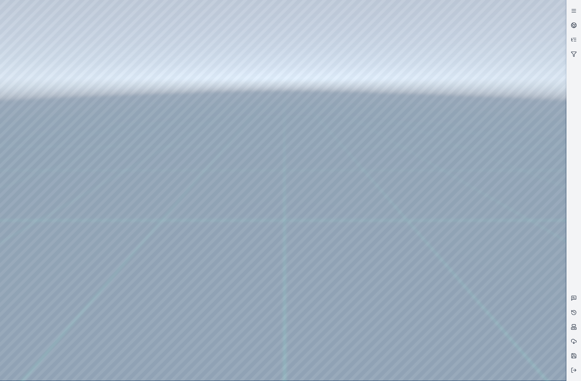
click at [180, 23] on div at bounding box center [283, 190] width 566 height 380
click at [152, 52] on div at bounding box center [283, 190] width 566 height 380
click at [502, 243] on div at bounding box center [283, 190] width 566 height 380
click at [502, 258] on div at bounding box center [283, 190] width 566 height 380
click at [523, 347] on div at bounding box center [283, 190] width 566 height 380
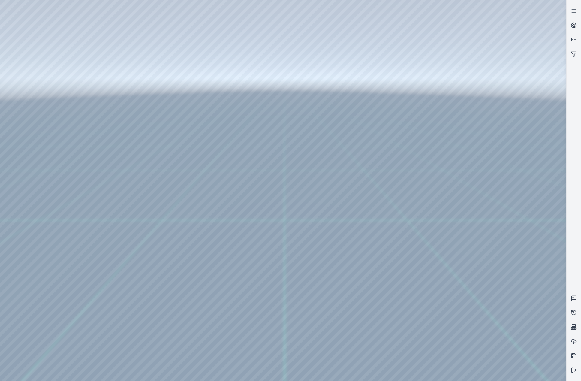
click at [488, 222] on div at bounding box center [283, 190] width 566 height 380
click at [488, 217] on div at bounding box center [283, 190] width 566 height 380
drag, startPoint x: 478, startPoint y: 217, endPoint x: 450, endPoint y: 216, distance: 28.2
click at [450, 216] on div at bounding box center [283, 190] width 566 height 380
click at [94, 68] on div at bounding box center [283, 190] width 566 height 380
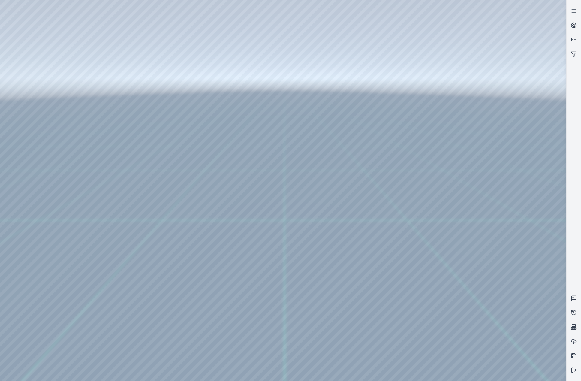
click at [509, 225] on div at bounding box center [283, 190] width 566 height 380
click at [478, 221] on div at bounding box center [283, 190] width 566 height 380
click at [479, 221] on div at bounding box center [283, 190] width 566 height 380
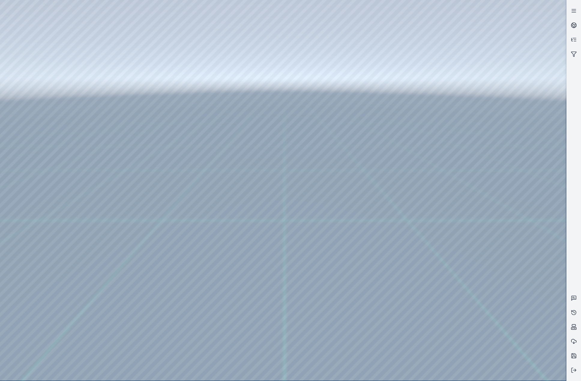
click at [479, 221] on div at bounding box center [283, 190] width 566 height 380
drag, startPoint x: 500, startPoint y: 227, endPoint x: 464, endPoint y: 225, distance: 36.9
click at [464, 225] on div at bounding box center [283, 190] width 566 height 380
click at [488, 250] on div at bounding box center [283, 190] width 566 height 380
click at [481, 240] on div at bounding box center [283, 190] width 566 height 380
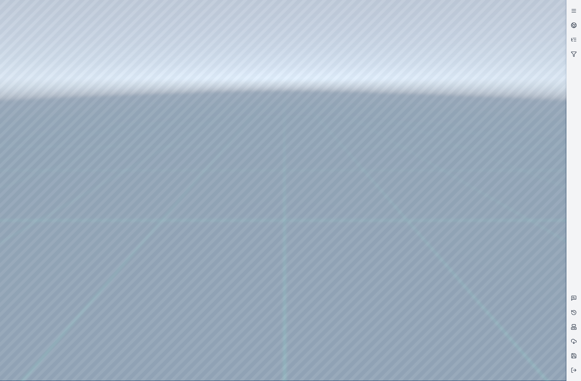
drag, startPoint x: 485, startPoint y: 214, endPoint x: 488, endPoint y: 210, distance: 5.1
click at [487, 212] on div at bounding box center [283, 190] width 566 height 380
click at [484, 197] on div at bounding box center [283, 190] width 566 height 380
click at [498, 172] on div at bounding box center [283, 190] width 566 height 380
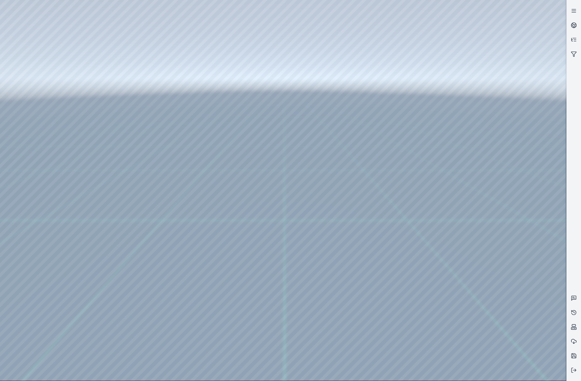
click at [490, 189] on div at bounding box center [283, 190] width 566 height 380
drag, startPoint x: 339, startPoint y: 186, endPoint x: 346, endPoint y: 187, distance: 6.7
drag, startPoint x: 292, startPoint y: 184, endPoint x: 339, endPoint y: 207, distance: 52.9
drag, startPoint x: 309, startPoint y: 198, endPoint x: 330, endPoint y: 195, distance: 20.7
drag, startPoint x: 301, startPoint y: 209, endPoint x: 297, endPoint y: 197, distance: 13.6
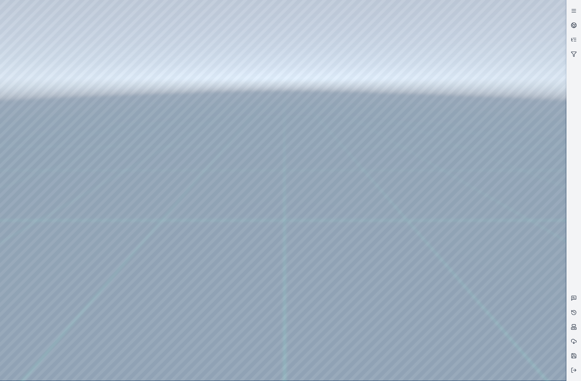
drag, startPoint x: 322, startPoint y: 235, endPoint x: 304, endPoint y: 239, distance: 18.7
drag, startPoint x: 366, startPoint y: 232, endPoint x: 284, endPoint y: 214, distance: 83.9
drag, startPoint x: 320, startPoint y: 257, endPoint x: 330, endPoint y: 266, distance: 13.4
click at [490, 168] on div at bounding box center [283, 190] width 566 height 380
click at [503, 191] on div at bounding box center [283, 190] width 566 height 380
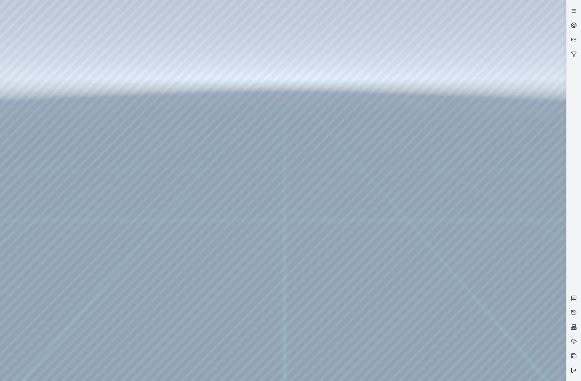
click at [574, 369] on icon at bounding box center [574, 370] width 6 height 6
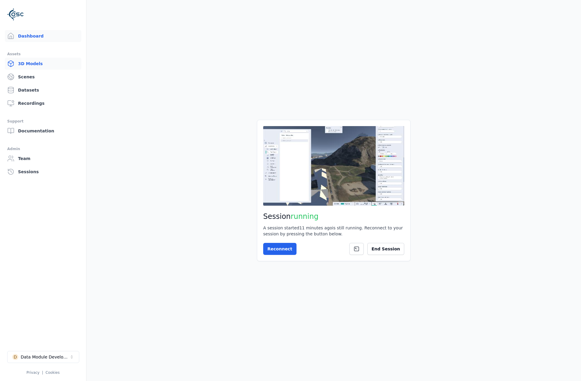
click at [31, 68] on link "3D Models" at bounding box center [43, 64] width 77 height 12
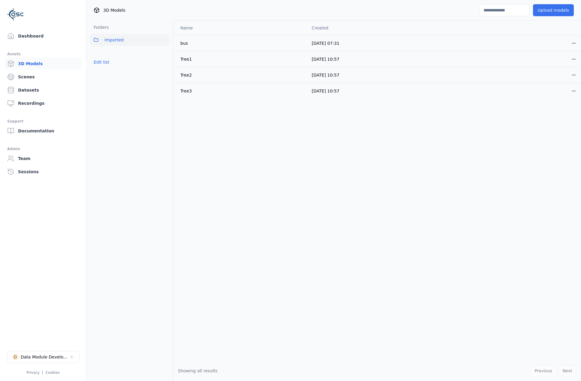
click at [547, 13] on button "Upload models" at bounding box center [553, 10] width 41 height 12
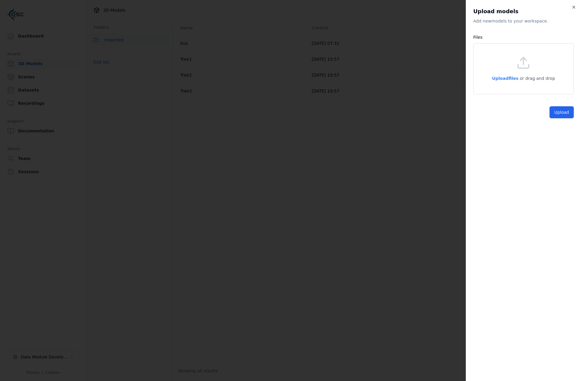
click at [510, 76] on span "Upload files" at bounding box center [505, 78] width 26 height 5
click at [560, 127] on button "Upload" at bounding box center [561, 126] width 24 height 12
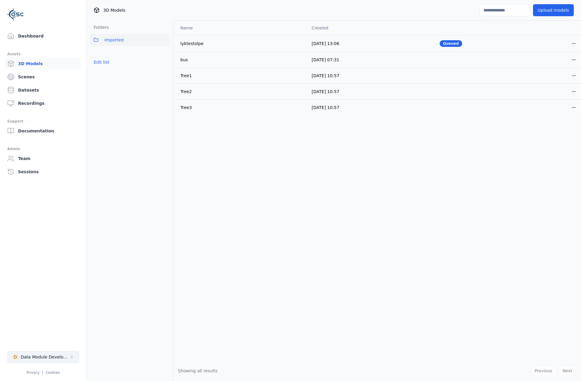
click at [31, 356] on div "Data Module Development" at bounding box center [45, 357] width 49 height 6
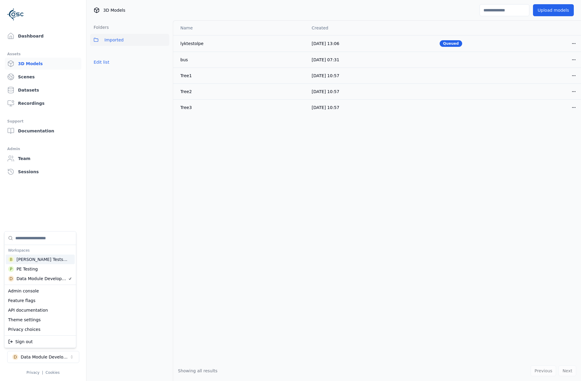
click at [98, 179] on html "Support Dashboard Assets 3D Models Scenes Datasets Recordings Support Documenta…" at bounding box center [290, 190] width 581 height 381
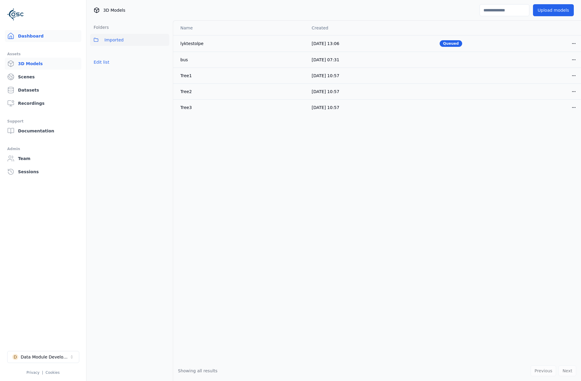
click at [46, 31] on link "Dashboard" at bounding box center [43, 36] width 77 height 12
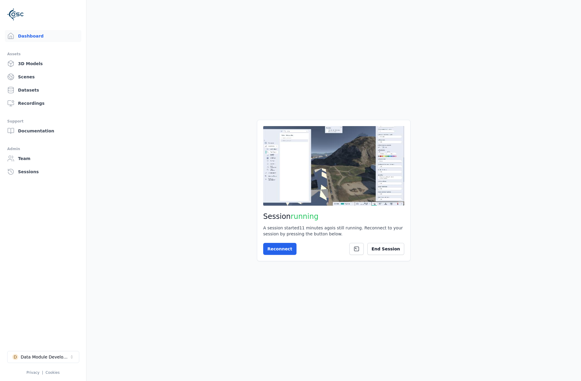
click at [281, 242] on div "Session running A session started 11 minutes ago is still running. Reconnect to…" at bounding box center [334, 190] width 154 height 141
click at [281, 246] on button "Reconnect" at bounding box center [279, 249] width 33 height 12
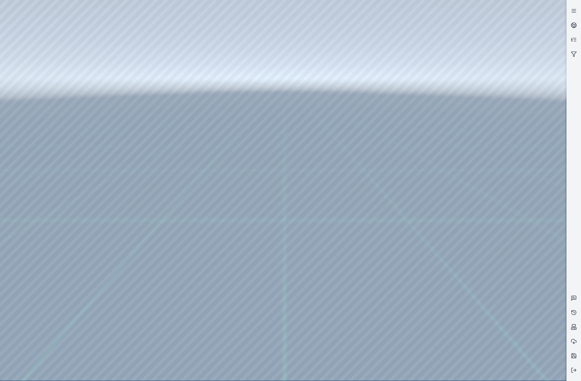
drag, startPoint x: 313, startPoint y: 202, endPoint x: 334, endPoint y: 212, distance: 23.1
click at [478, 164] on div at bounding box center [283, 190] width 566 height 380
drag, startPoint x: 490, startPoint y: 191, endPoint x: 485, endPoint y: 194, distance: 5.4
click at [486, 193] on div at bounding box center [283, 190] width 566 height 380
drag, startPoint x: 371, startPoint y: 234, endPoint x: 298, endPoint y: 199, distance: 80.2
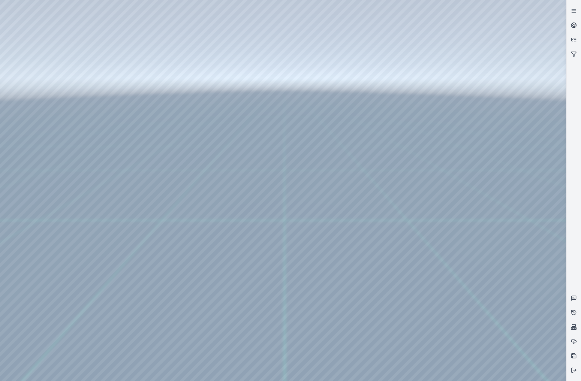
click at [491, 245] on div at bounding box center [283, 190] width 566 height 380
click at [499, 219] on div at bounding box center [283, 190] width 566 height 380
click at [481, 93] on div at bounding box center [283, 190] width 566 height 380
click at [496, 71] on div at bounding box center [283, 190] width 566 height 380
click at [497, 103] on div at bounding box center [283, 190] width 566 height 380
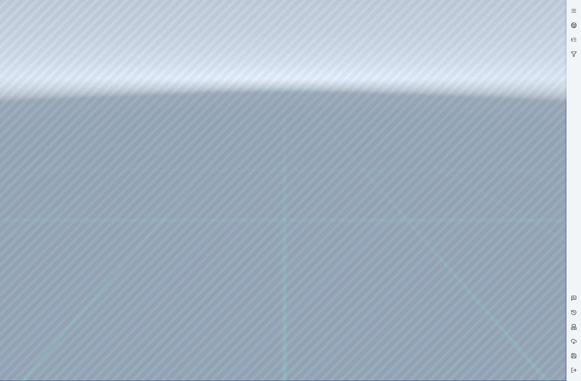
drag, startPoint x: 287, startPoint y: 199, endPoint x: 305, endPoint y: 202, distance: 18.3
drag, startPoint x: 363, startPoint y: 204, endPoint x: 353, endPoint y: 205, distance: 9.6
click at [18, 85] on div at bounding box center [283, 190] width 566 height 380
click at [32, 111] on div at bounding box center [283, 190] width 566 height 380
click at [176, 270] on div at bounding box center [283, 190] width 566 height 380
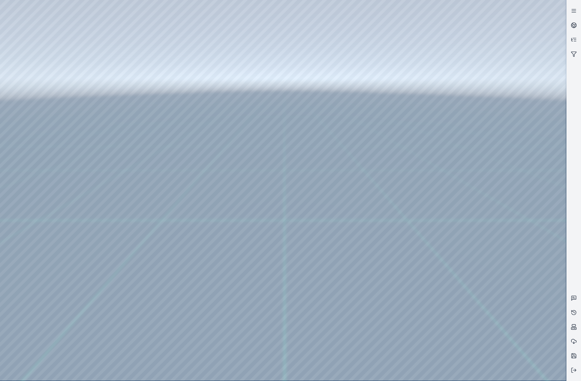
click at [176, 270] on div at bounding box center [283, 190] width 566 height 380
click at [157, 269] on div at bounding box center [283, 190] width 566 height 380
click at [150, 281] on div at bounding box center [283, 190] width 566 height 380
click at [280, 131] on div at bounding box center [283, 190] width 566 height 380
click at [279, 143] on div at bounding box center [283, 190] width 566 height 380
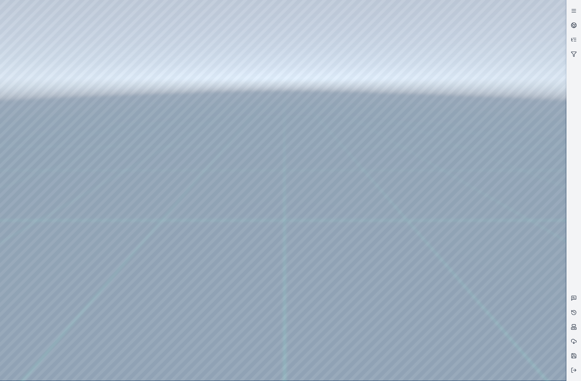
drag, startPoint x: 277, startPoint y: 94, endPoint x: 301, endPoint y: 152, distance: 62.4
click at [311, 209] on div at bounding box center [283, 190] width 566 height 380
drag, startPoint x: 273, startPoint y: 89, endPoint x: 253, endPoint y: 95, distance: 21.0
click at [253, 95] on div at bounding box center [283, 190] width 566 height 380
drag, startPoint x: 252, startPoint y: 93, endPoint x: 409, endPoint y: 115, distance: 157.9
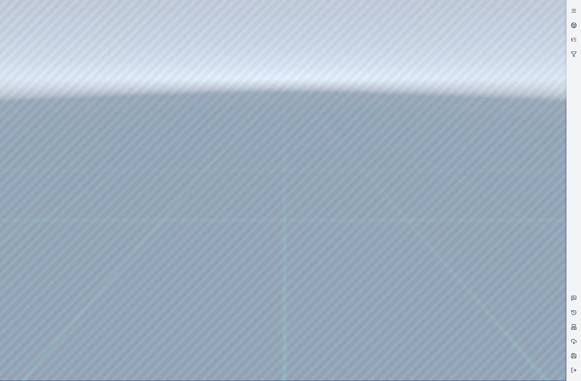
click at [409, 115] on div at bounding box center [283, 190] width 566 height 380
click at [392, 150] on div at bounding box center [283, 190] width 566 height 380
click at [398, 175] on div at bounding box center [283, 190] width 566 height 380
click at [390, 157] on div at bounding box center [283, 190] width 566 height 380
click at [443, 117] on div at bounding box center [283, 190] width 566 height 380
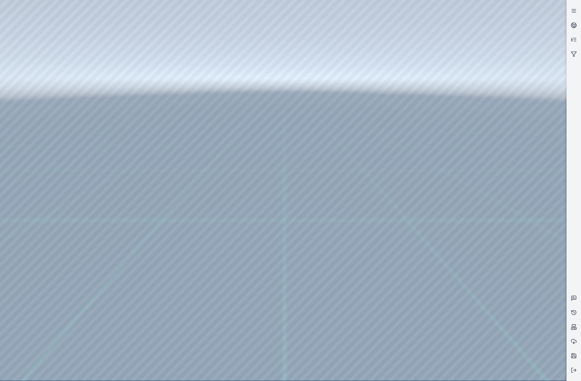
drag, startPoint x: 369, startPoint y: 252, endPoint x: 344, endPoint y: 248, distance: 25.6
drag, startPoint x: 294, startPoint y: 268, endPoint x: 285, endPoint y: 251, distance: 18.9
click at [175, 134] on div at bounding box center [283, 190] width 566 height 380
drag, startPoint x: 331, startPoint y: 219, endPoint x: 306, endPoint y: 215, distance: 24.6
drag, startPoint x: 249, startPoint y: 209, endPoint x: 264, endPoint y: 224, distance: 21.6
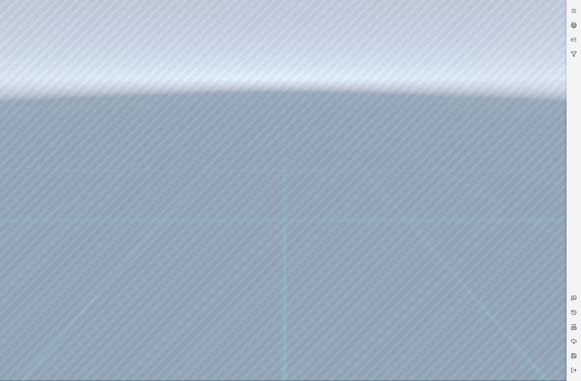
click at [489, 152] on div at bounding box center [283, 190] width 566 height 380
click at [481, 173] on div at bounding box center [283, 190] width 566 height 380
click at [489, 149] on div at bounding box center [283, 190] width 566 height 380
click at [496, 167] on div at bounding box center [283, 190] width 566 height 380
click at [501, 191] on div at bounding box center [283, 190] width 566 height 380
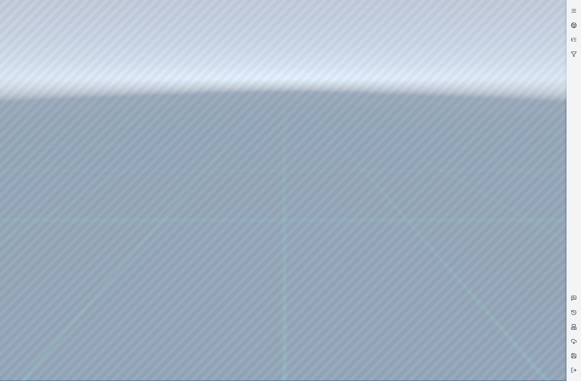
click at [479, 171] on div at bounding box center [283, 190] width 566 height 380
click at [487, 170] on div at bounding box center [283, 190] width 566 height 380
drag, startPoint x: 349, startPoint y: 201, endPoint x: 333, endPoint y: 202, distance: 16.2
click at [490, 166] on div at bounding box center [283, 190] width 566 height 380
drag, startPoint x: 346, startPoint y: 202, endPoint x: 330, endPoint y: 203, distance: 15.6
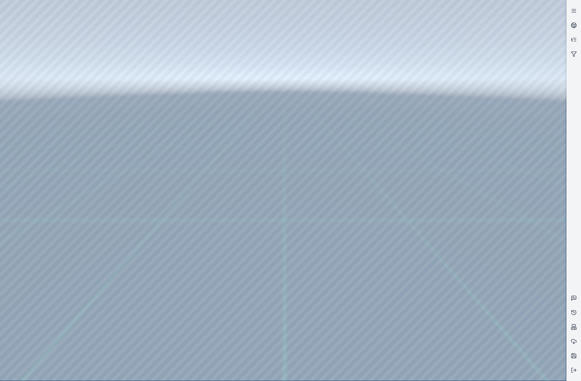
click at [494, 170] on div at bounding box center [283, 190] width 566 height 380
click at [480, 193] on div at bounding box center [283, 190] width 566 height 380
click at [488, 167] on div at bounding box center [283, 190] width 566 height 380
click at [499, 161] on div at bounding box center [283, 190] width 566 height 380
click at [502, 165] on div at bounding box center [283, 190] width 566 height 380
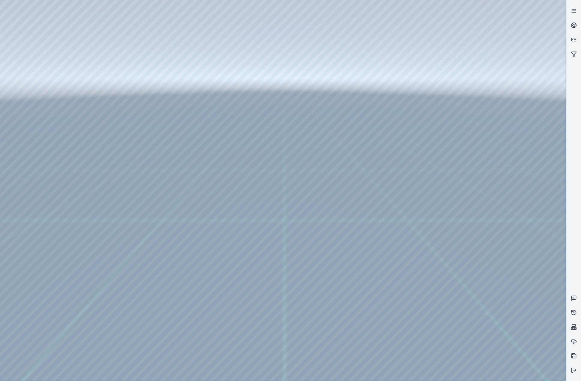
click at [502, 194] on div at bounding box center [283, 190] width 566 height 380
click at [493, 168] on div at bounding box center [283, 190] width 566 height 380
click at [497, 170] on div at bounding box center [283, 190] width 566 height 380
click at [497, 167] on div at bounding box center [283, 190] width 566 height 380
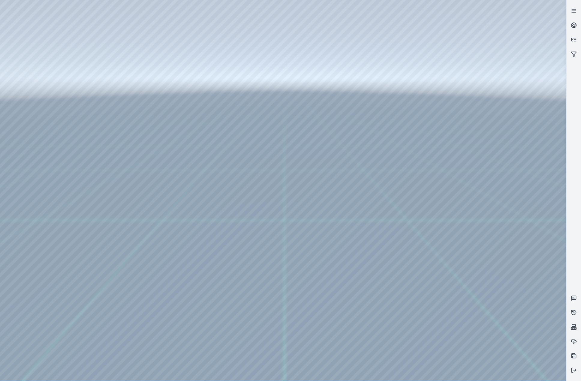
click at [502, 162] on div at bounding box center [283, 190] width 566 height 380
click at [509, 166] on div at bounding box center [283, 190] width 566 height 380
click at [512, 168] on div at bounding box center [283, 190] width 566 height 380
click at [551, 136] on div at bounding box center [283, 190] width 566 height 380
click at [549, 57] on div at bounding box center [283, 190] width 566 height 380
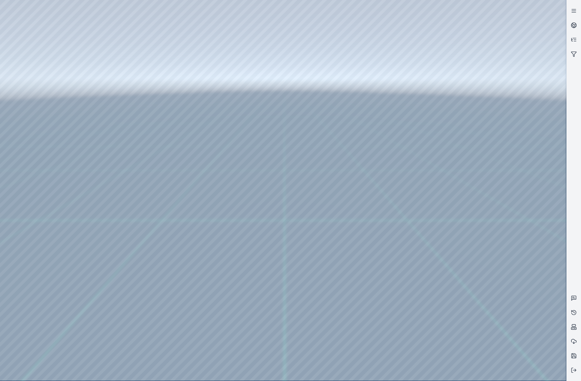
click at [549, 57] on div at bounding box center [283, 190] width 566 height 380
click at [543, 116] on div at bounding box center [283, 190] width 566 height 380
click at [548, 121] on div at bounding box center [283, 190] width 566 height 380
click at [539, 140] on div at bounding box center [283, 190] width 566 height 380
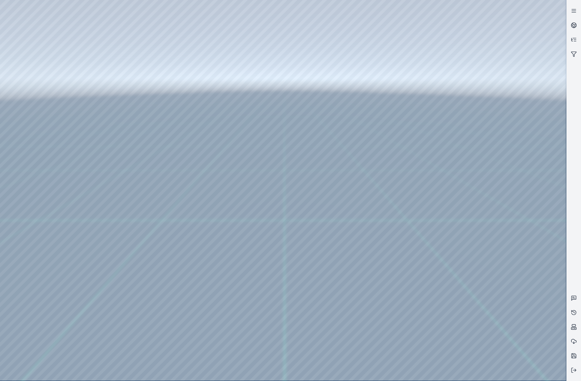
click at [539, 140] on div at bounding box center [283, 190] width 566 height 380
click at [518, 269] on div at bounding box center [283, 190] width 566 height 380
click at [509, 298] on div at bounding box center [283, 190] width 566 height 380
click at [488, 272] on div at bounding box center [283, 190] width 566 height 380
click at [496, 292] on div at bounding box center [283, 190] width 566 height 380
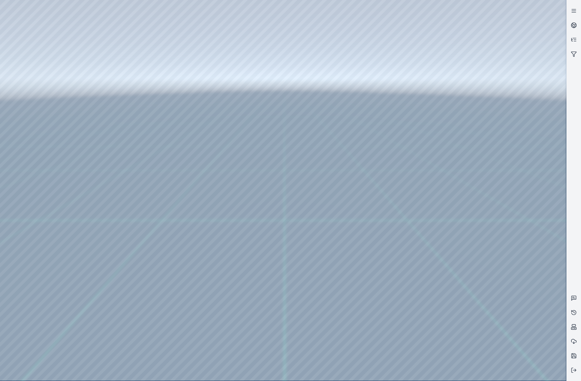
click at [500, 295] on div at bounding box center [283, 190] width 566 height 380
click at [495, 248] on div at bounding box center [283, 190] width 566 height 380
click at [497, 272] on div at bounding box center [283, 190] width 566 height 380
click at [497, 269] on div at bounding box center [283, 190] width 566 height 380
drag, startPoint x: 328, startPoint y: 280, endPoint x: 343, endPoint y: 276, distance: 15.1
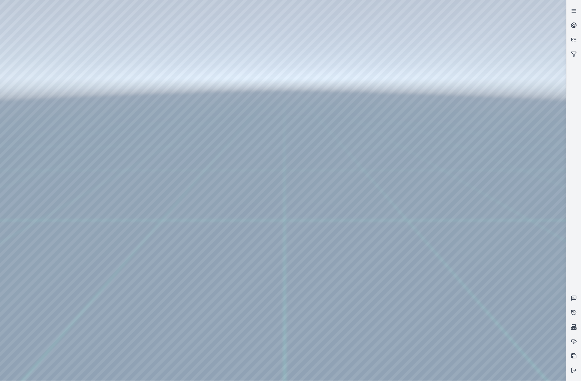
drag, startPoint x: 351, startPoint y: 294, endPoint x: 362, endPoint y: 288, distance: 12.5
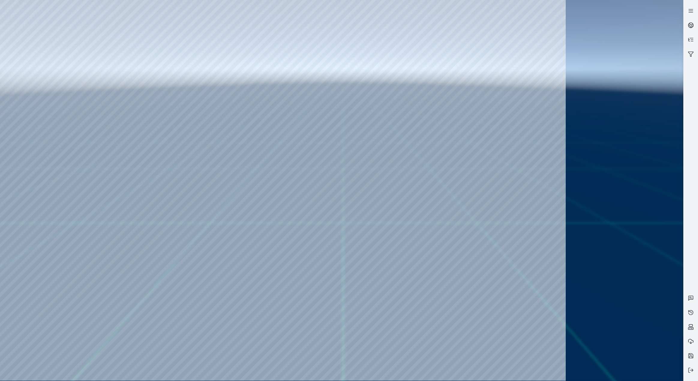
drag, startPoint x: 301, startPoint y: 204, endPoint x: 323, endPoint y: 201, distance: 22.1
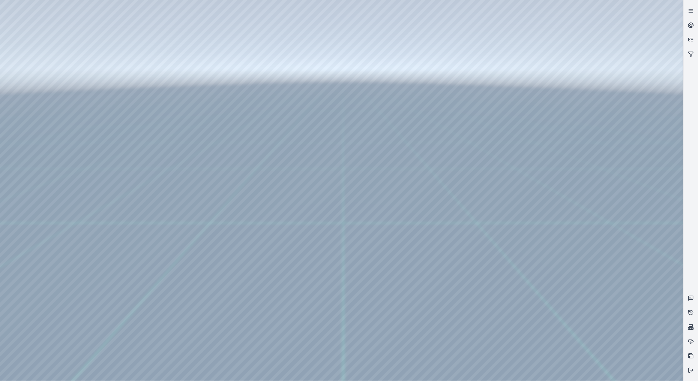
drag, startPoint x: 347, startPoint y: 220, endPoint x: 302, endPoint y: 196, distance: 51.7
drag, startPoint x: 318, startPoint y: 203, endPoint x: 321, endPoint y: 206, distance: 4.5
click at [692, 369] on icon at bounding box center [691, 370] width 6 height 6
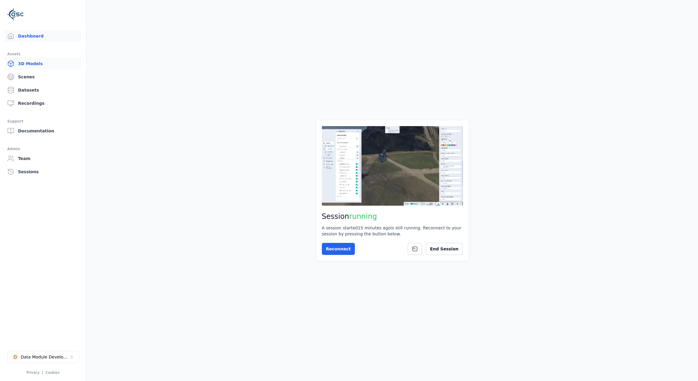
click at [34, 67] on link "3D Models" at bounding box center [43, 64] width 77 height 12
